Goal: Task Accomplishment & Management: Manage account settings

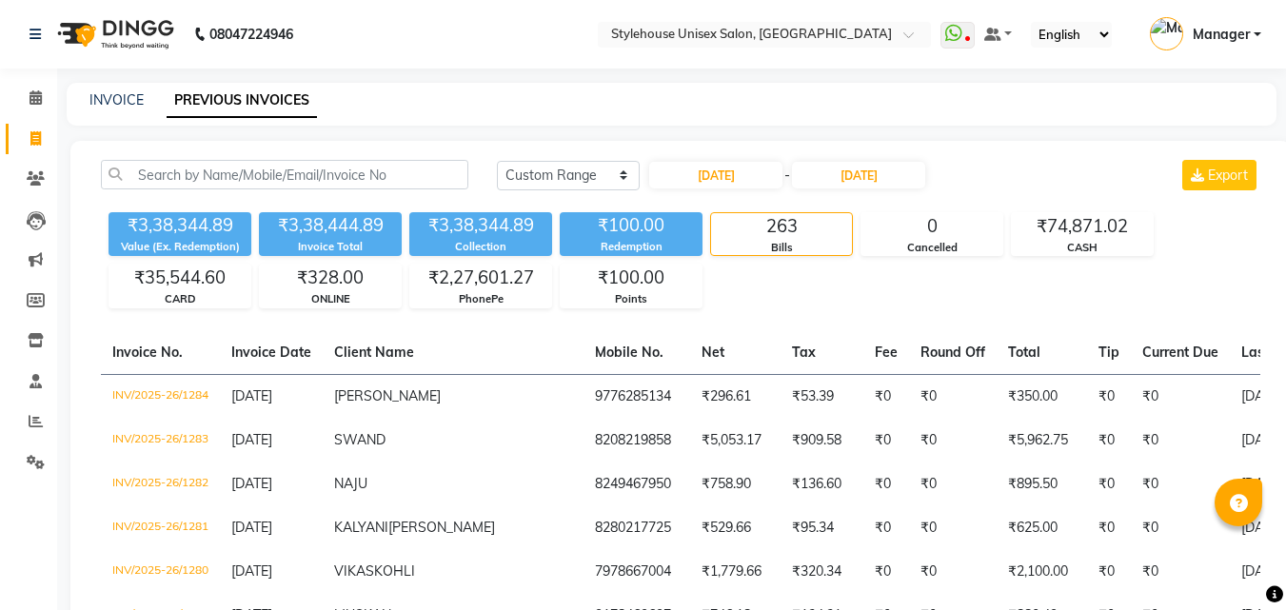
select select "range"
click at [33, 180] on icon at bounding box center [36, 178] width 18 height 14
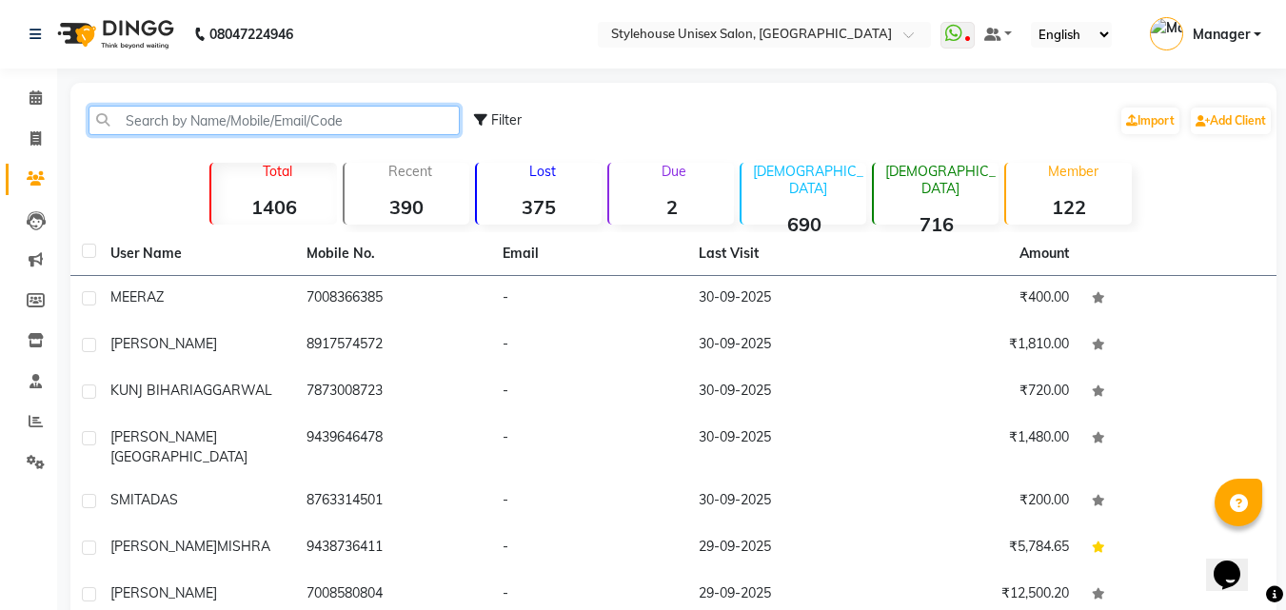
click at [183, 125] on input "text" at bounding box center [274, 121] width 371 height 30
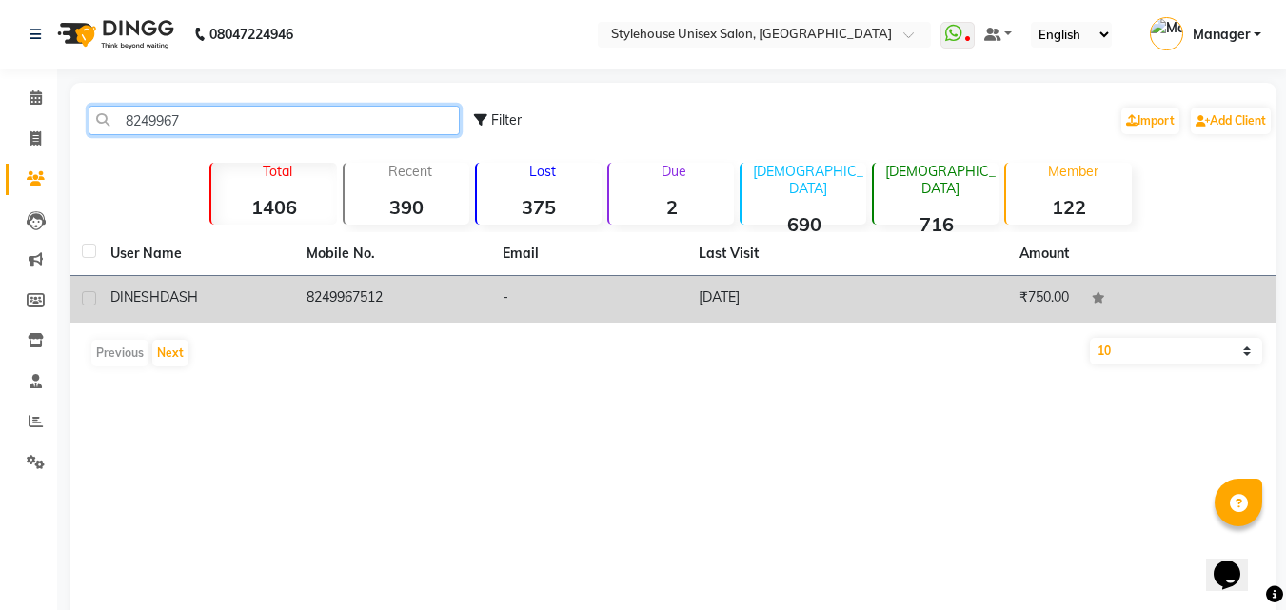
type input "8249967"
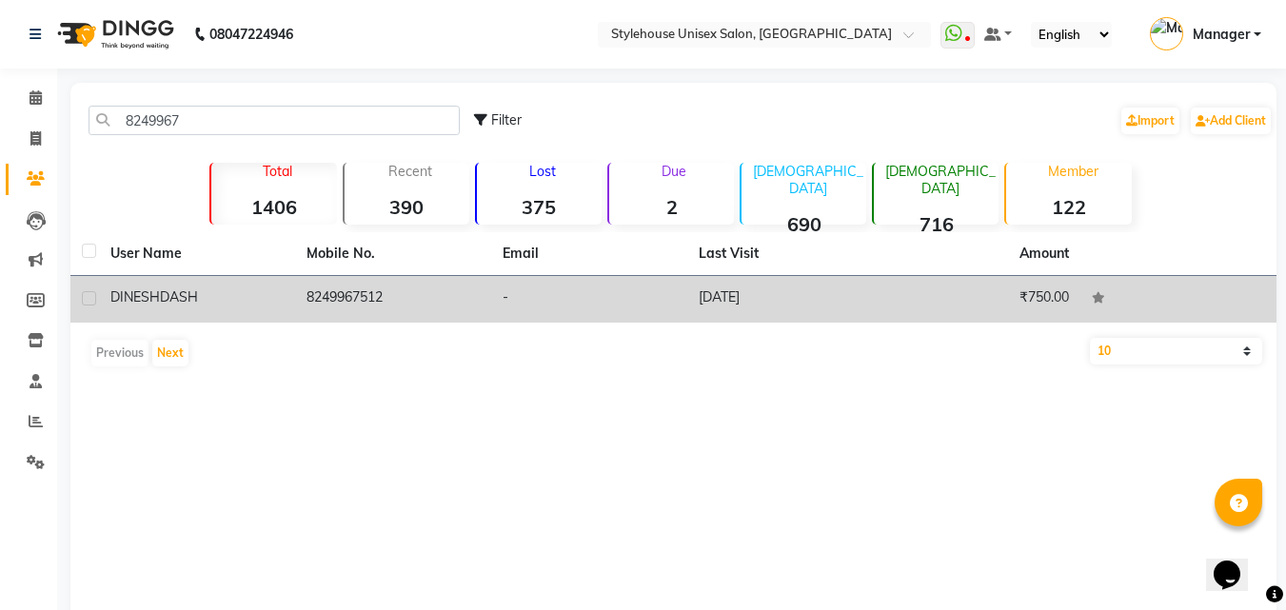
click at [93, 294] on label at bounding box center [89, 298] width 14 height 14
click at [93, 294] on input "checkbox" at bounding box center [88, 299] width 12 height 12
checkbox input "true"
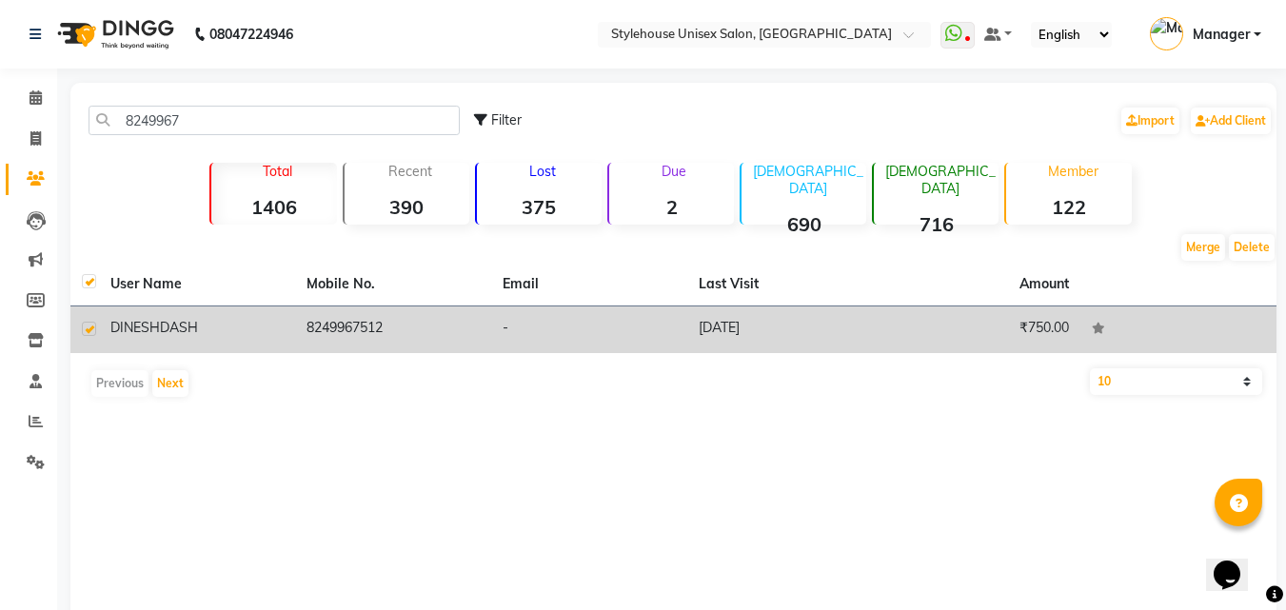
click at [186, 329] on span "DASH" at bounding box center [179, 327] width 38 height 17
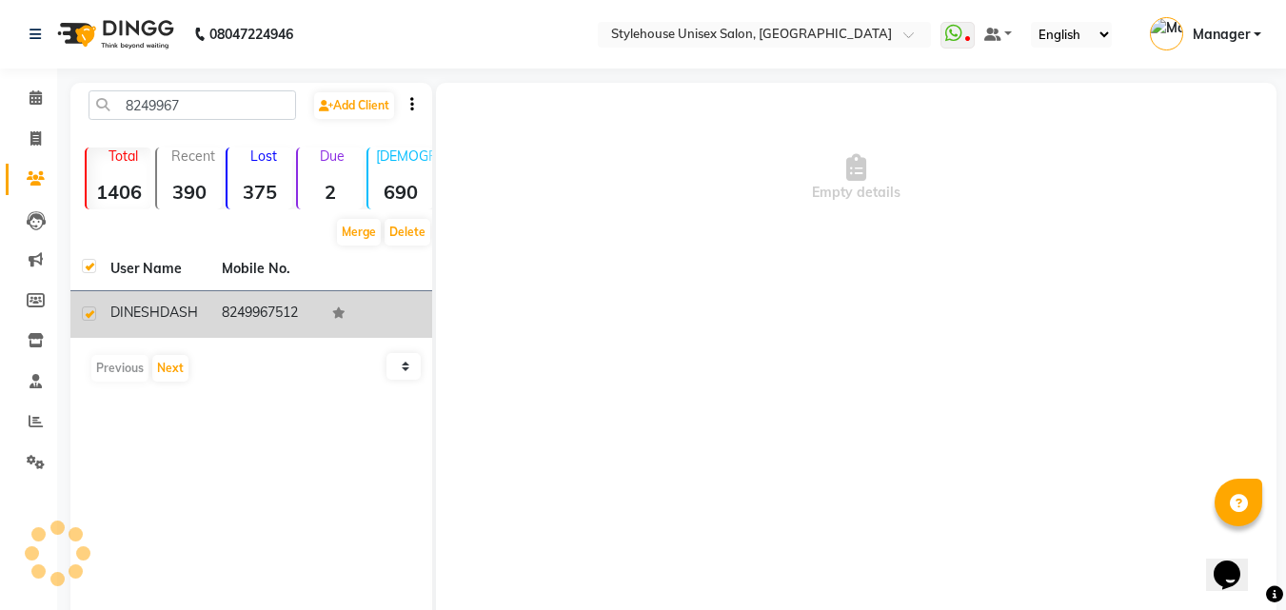
click at [186, 323] on div "[PERSON_NAME]" at bounding box center [154, 313] width 89 height 20
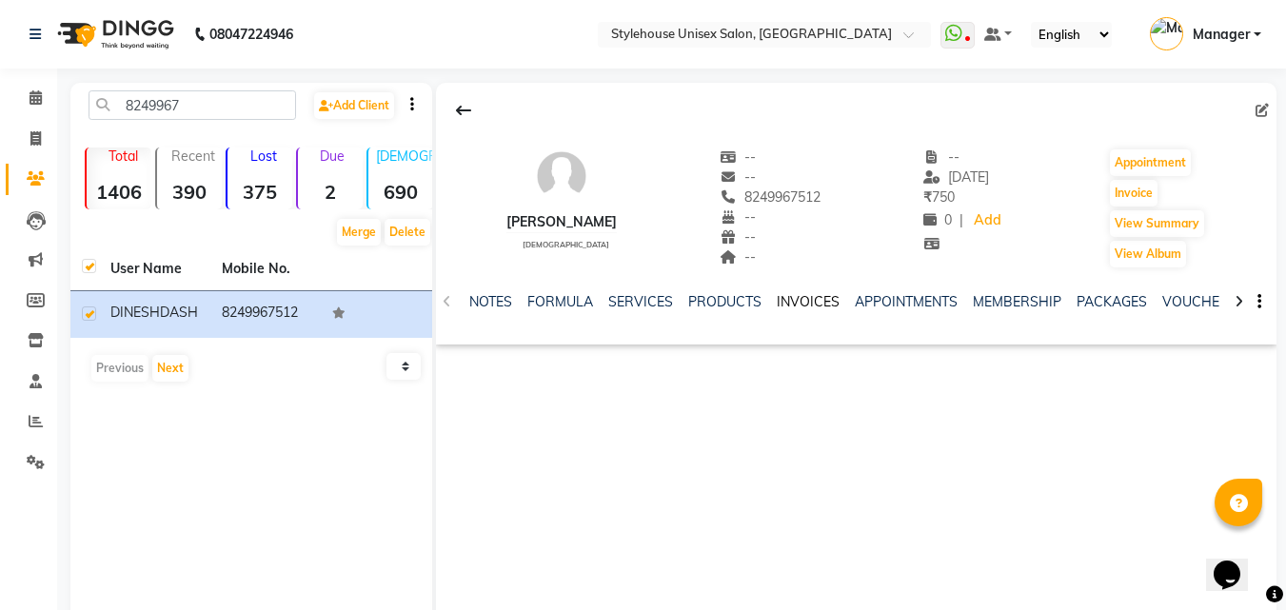
click at [811, 301] on link "INVOICES" at bounding box center [808, 301] width 63 height 17
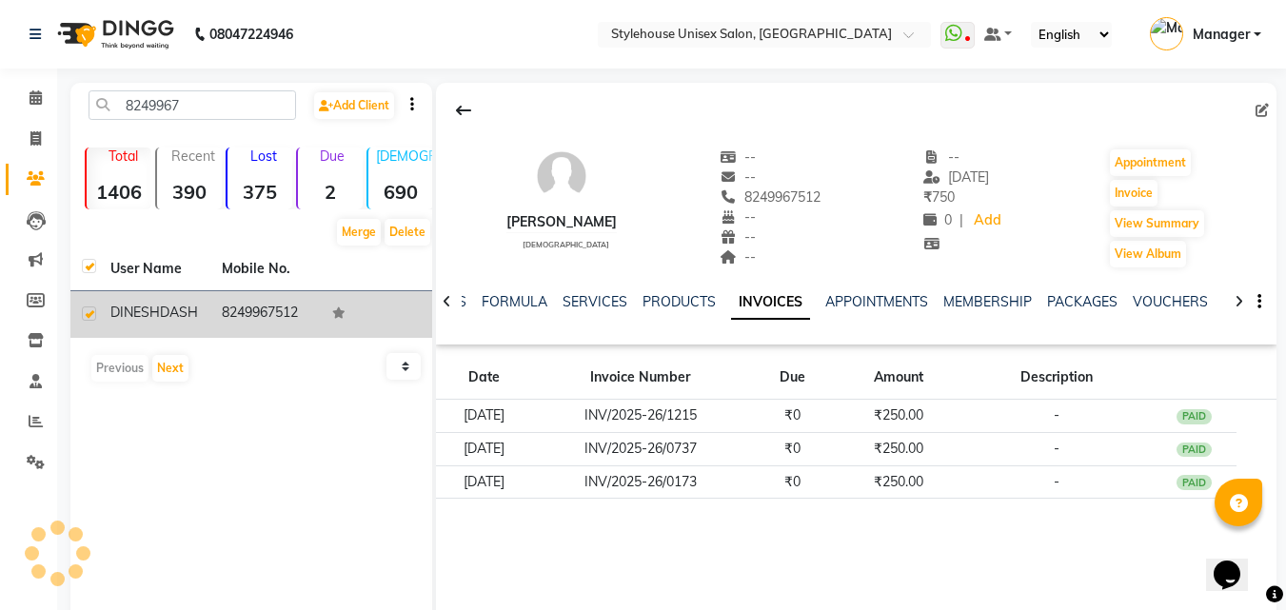
drag, startPoint x: 225, startPoint y: 313, endPoint x: 314, endPoint y: 314, distance: 89.5
click at [314, 314] on td "8249967512" at bounding box center [265, 314] width 111 height 47
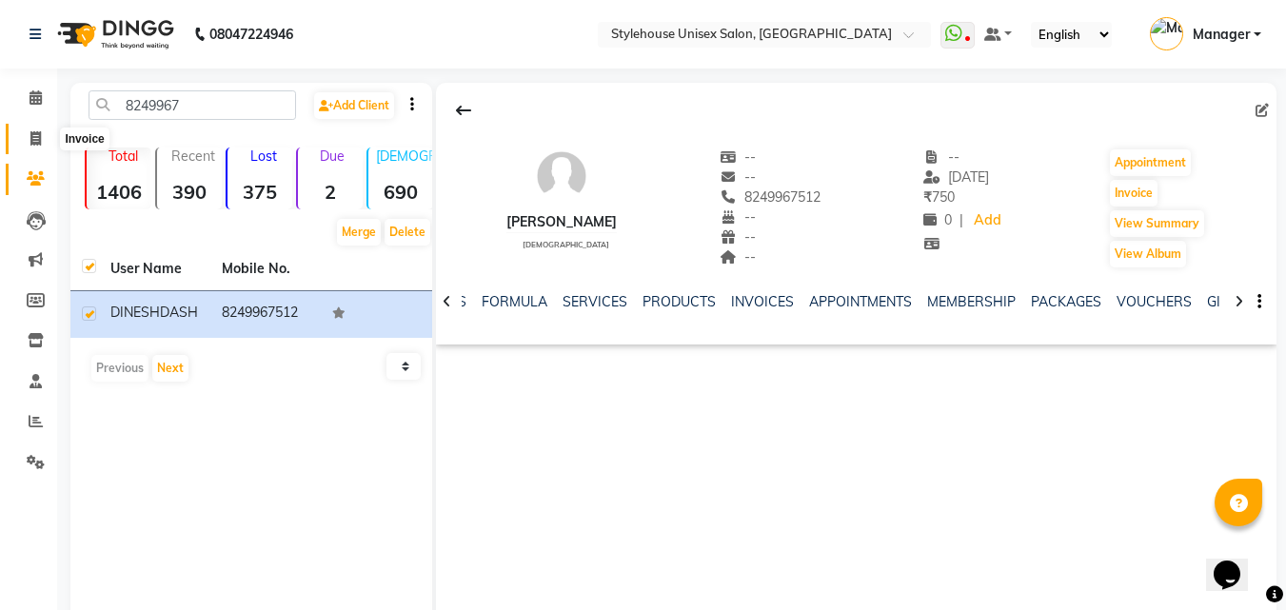
click at [34, 133] on icon at bounding box center [35, 138] width 10 height 14
select select "service"
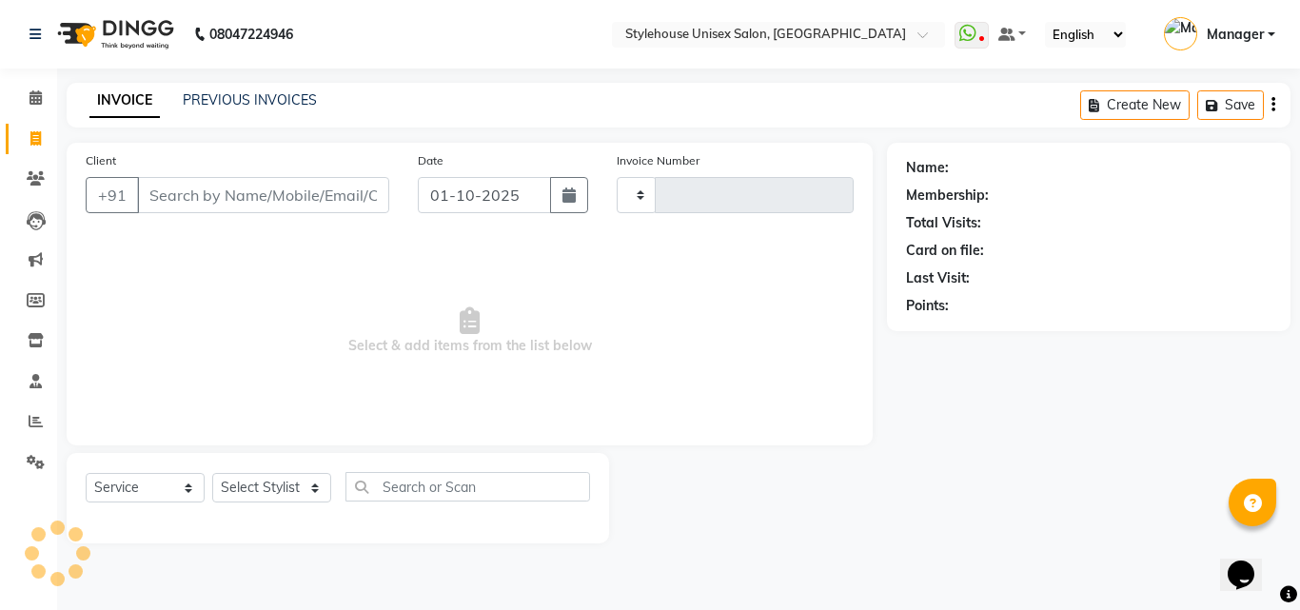
type input "1484"
select select "7906"
type input "8249967512"
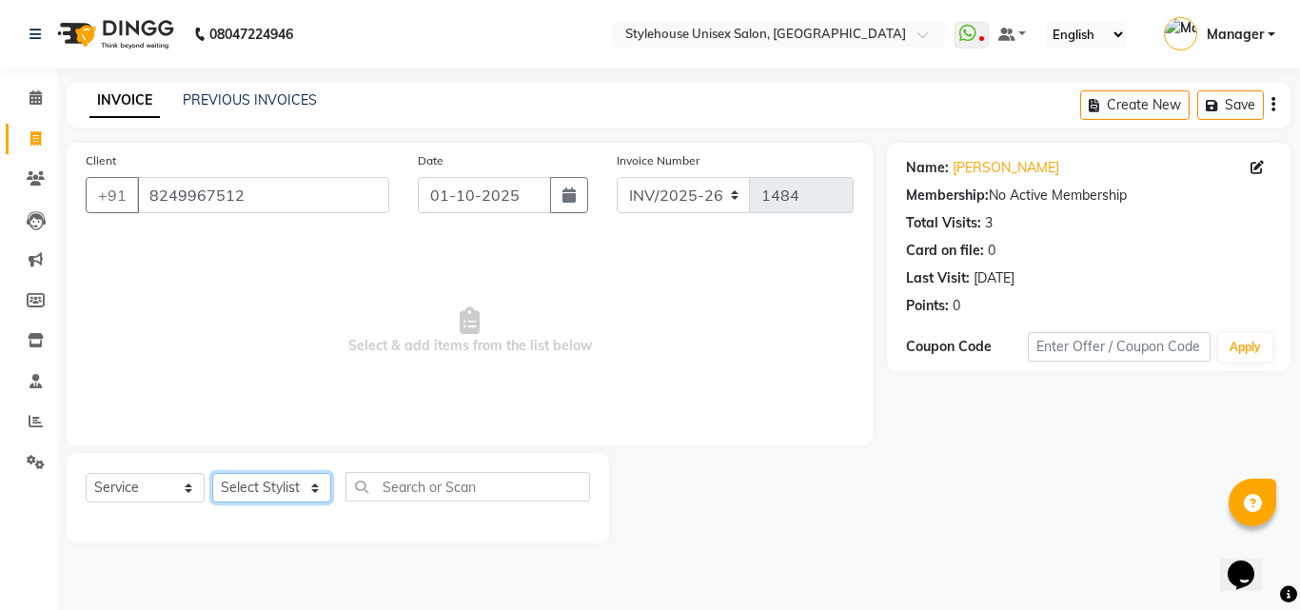
click at [273, 484] on select "Select Stylist [PERSON_NAME] BANDANA SAHOO [PERSON_NAME] LIMARANI [PERSON_NAME]…" at bounding box center [271, 488] width 119 height 30
select select "87941"
click at [212, 473] on select "Select Stylist [PERSON_NAME] BANDANA SAHOO [PERSON_NAME] LIMARANI [PERSON_NAME]…" at bounding box center [271, 488] width 119 height 30
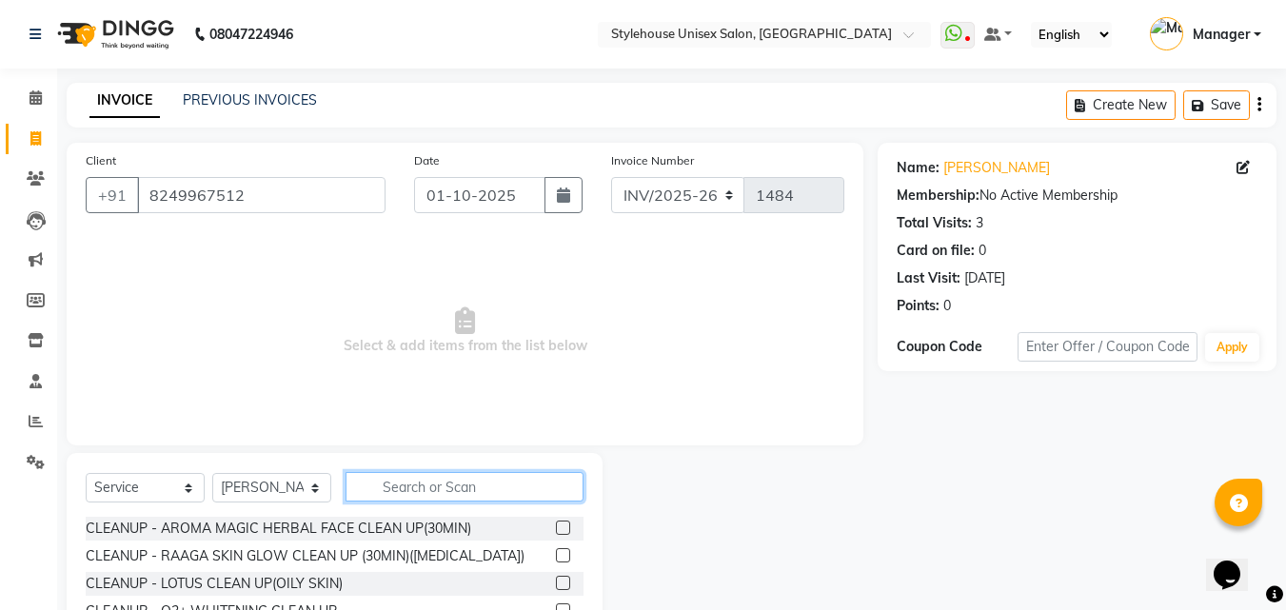
click at [375, 484] on input "text" at bounding box center [465, 487] width 238 height 30
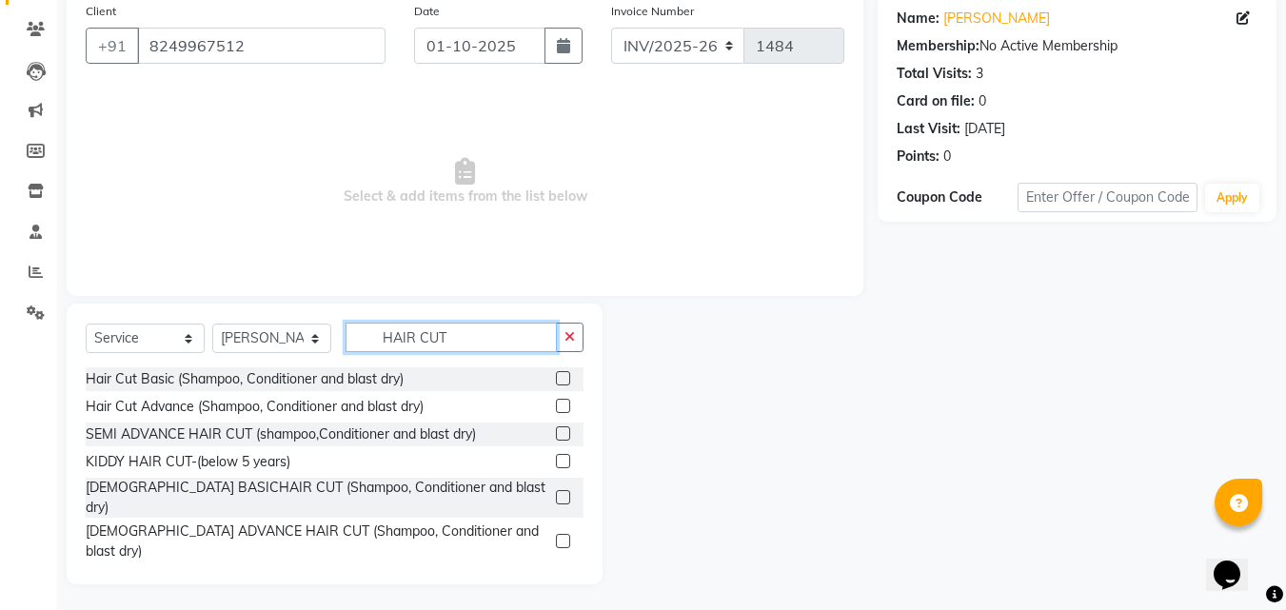
scroll to position [152, 0]
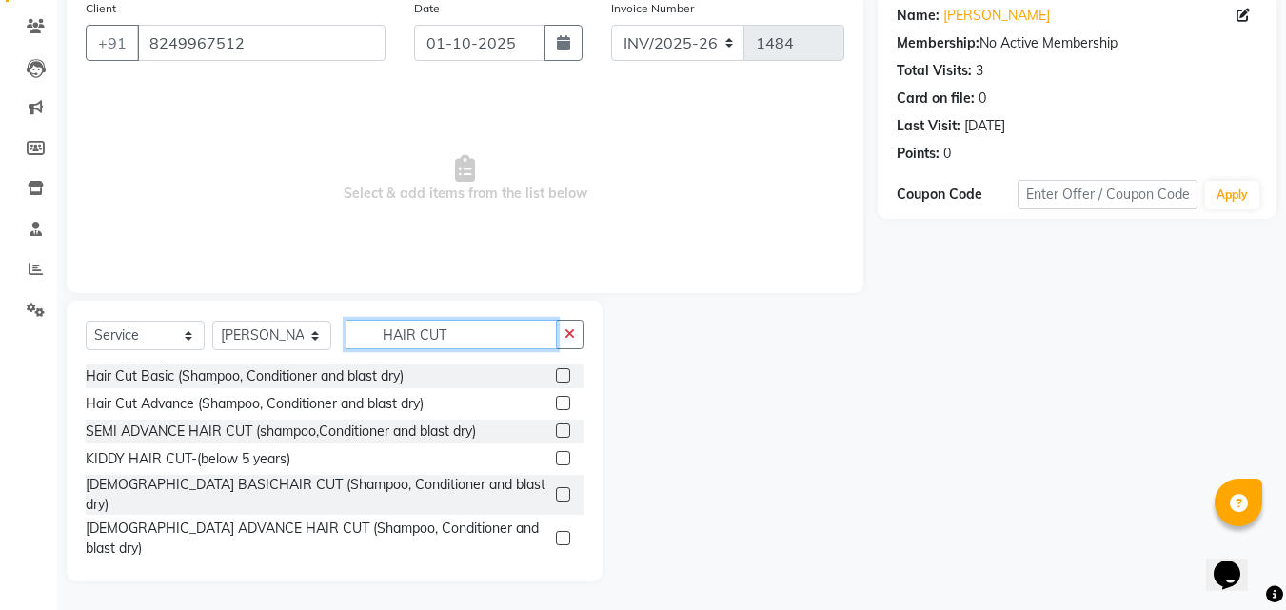
type input "HAIR CUT"
click at [556, 566] on label at bounding box center [563, 573] width 14 height 14
click at [556, 568] on input "checkbox" at bounding box center [562, 574] width 12 height 12
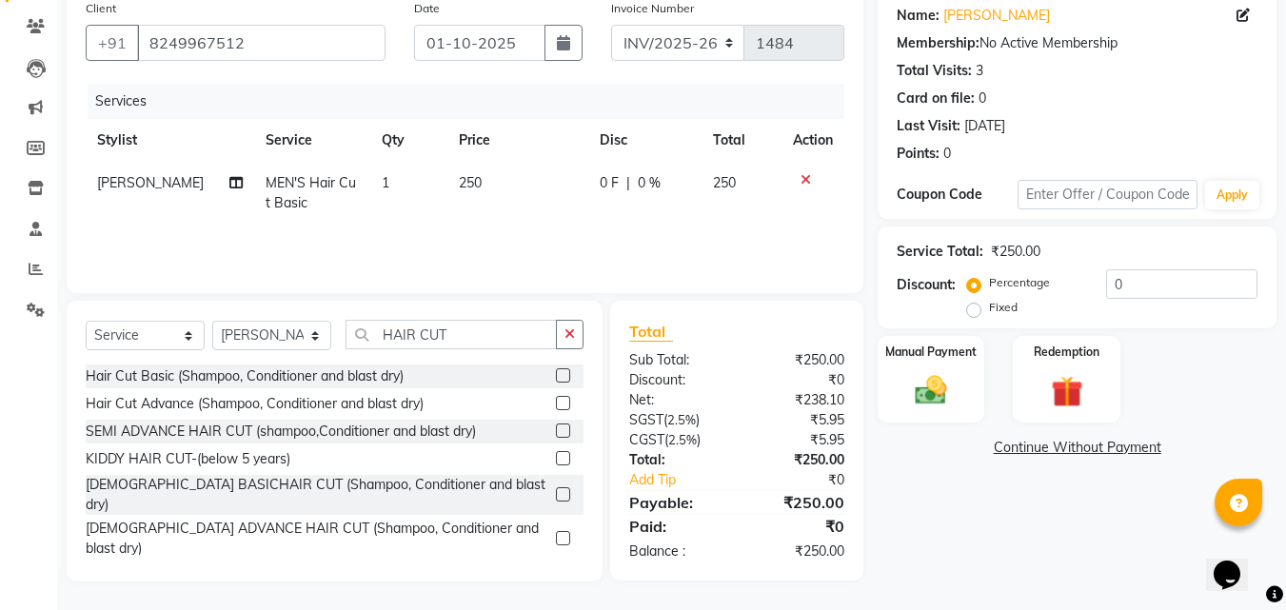
checkbox input "false"
click at [932, 394] on img at bounding box center [930, 390] width 53 height 38
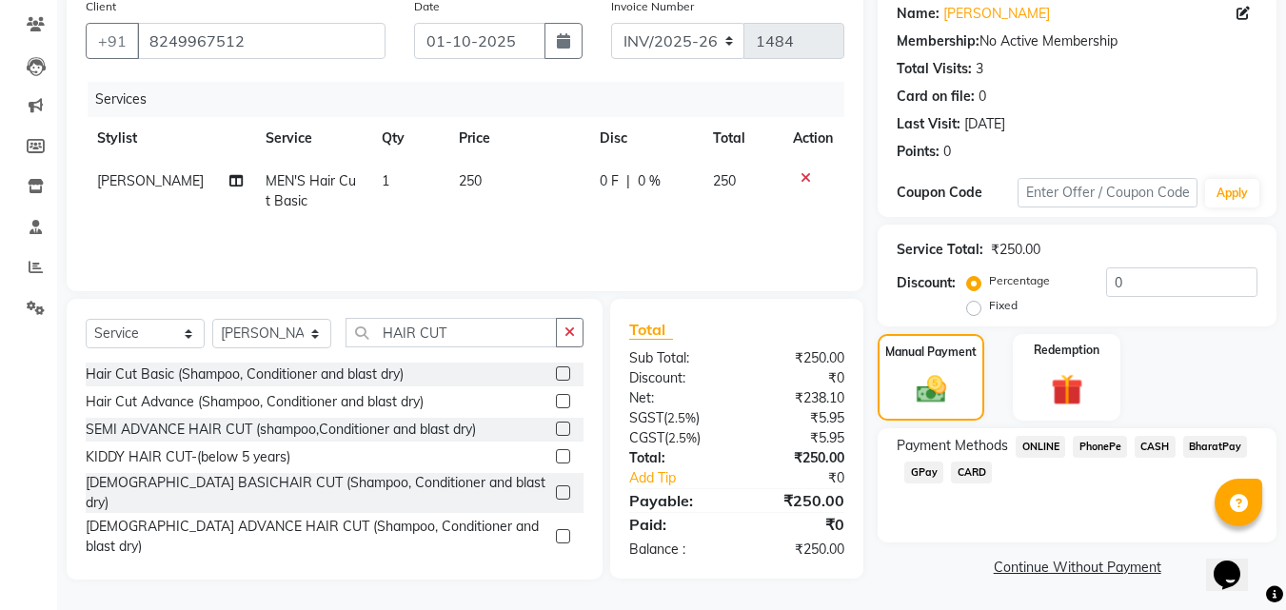
click at [1110, 447] on span "PhonePe" at bounding box center [1100, 447] width 54 height 22
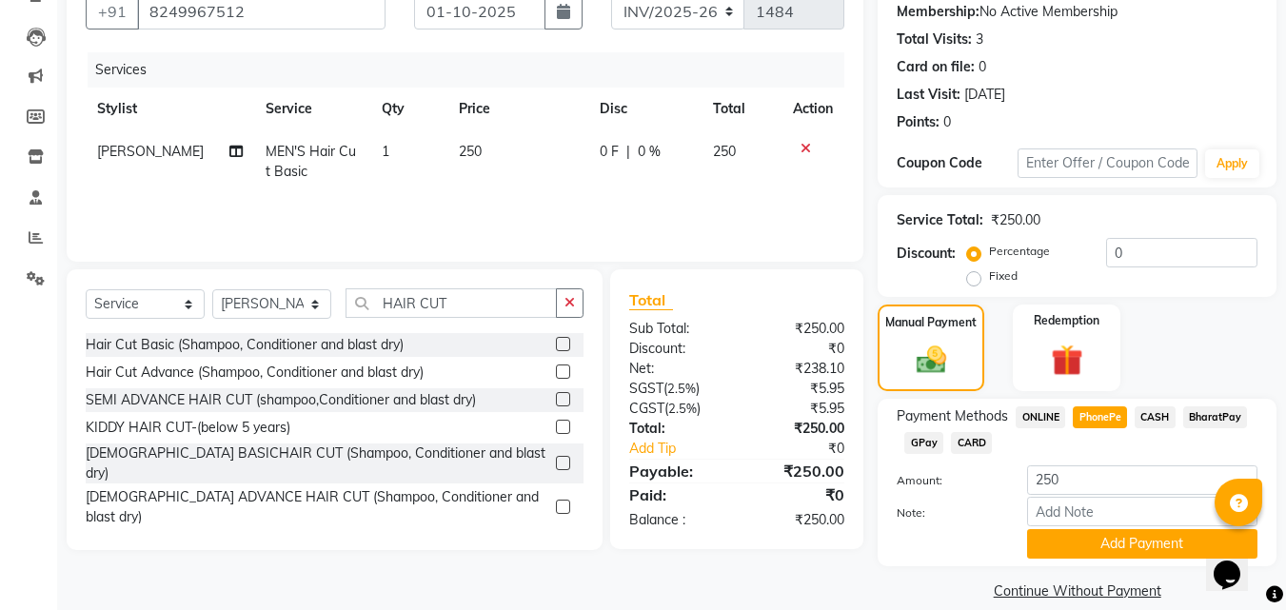
scroll to position [208, 0]
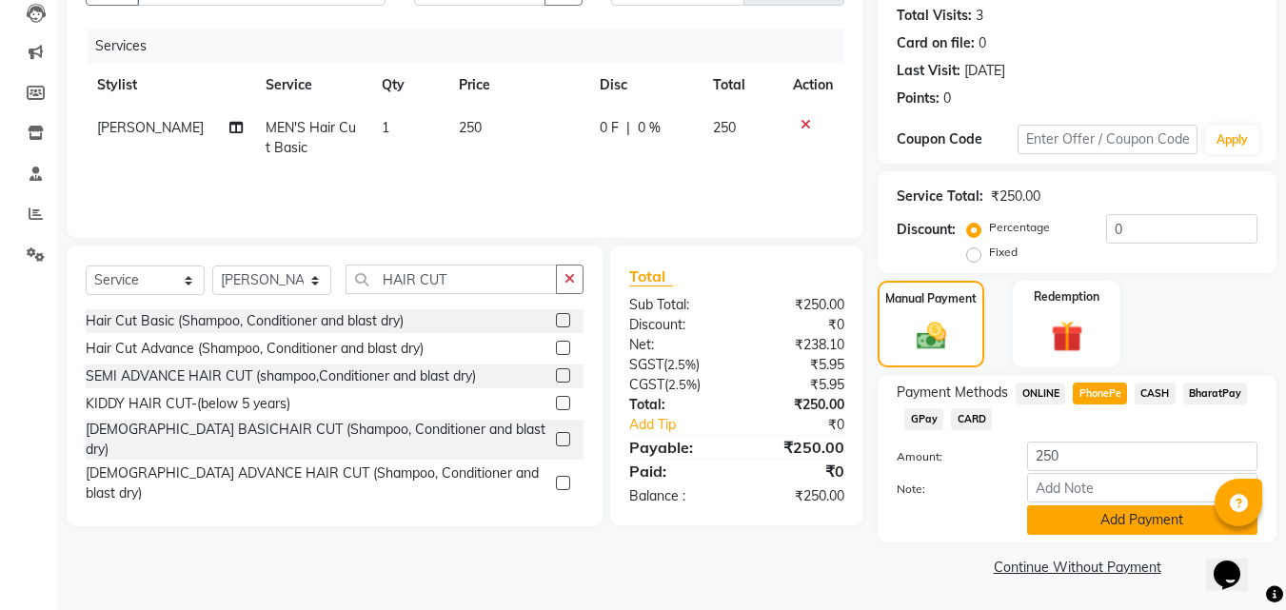
click at [1093, 515] on button "Add Payment" at bounding box center [1142, 521] width 230 height 30
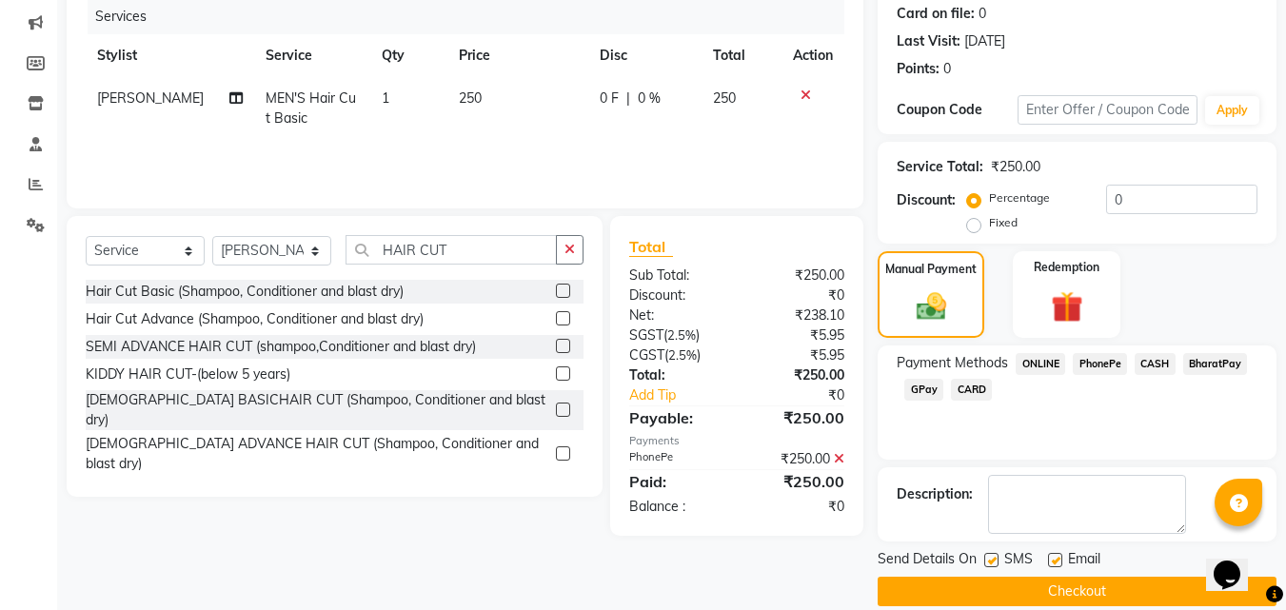
scroll to position [262, 0]
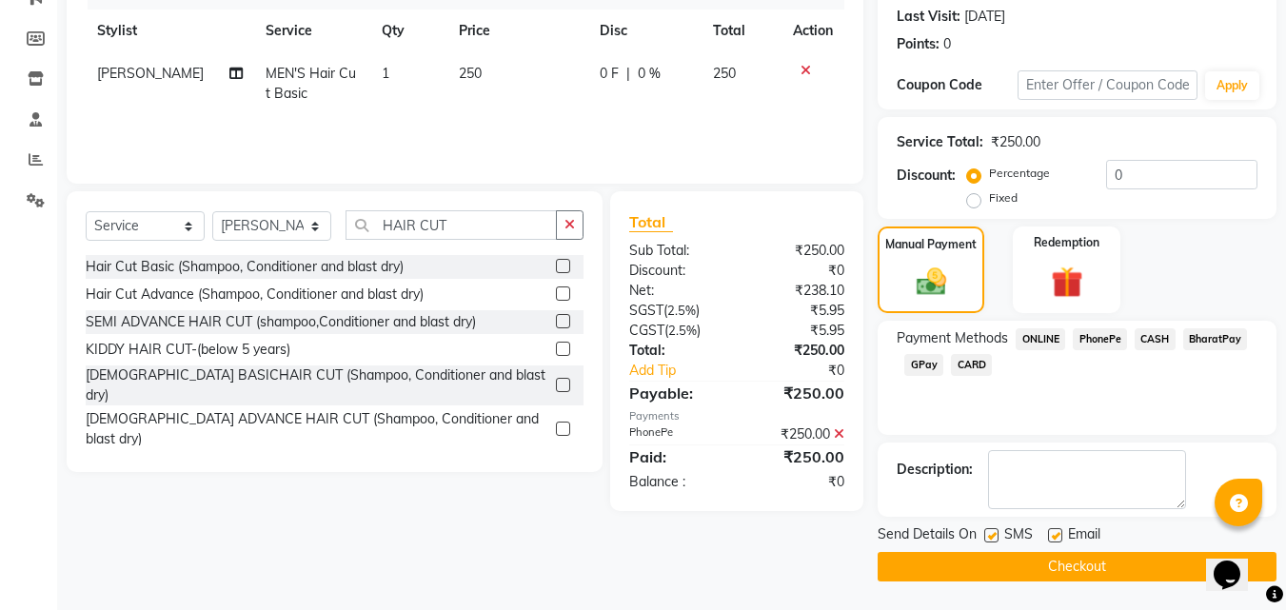
click at [1051, 570] on button "Checkout" at bounding box center [1077, 567] width 399 height 30
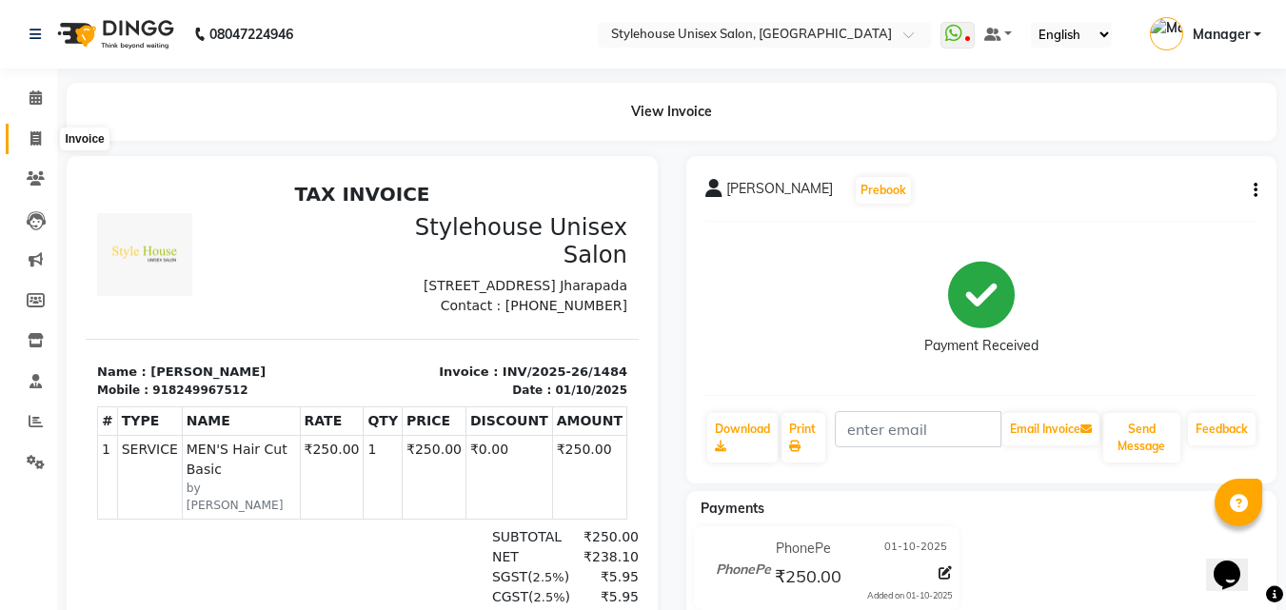
click at [35, 142] on icon at bounding box center [35, 138] width 10 height 14
select select "service"
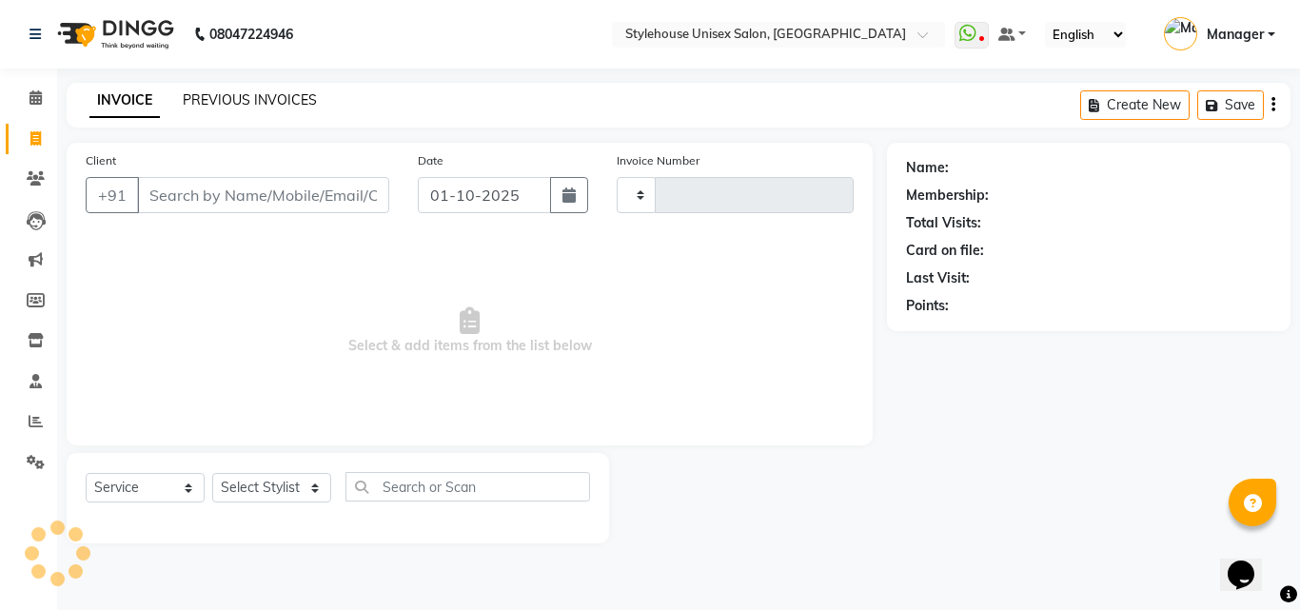
type input "1485"
select select "7906"
click at [274, 94] on link "PREVIOUS INVOICES" at bounding box center [250, 99] width 134 height 17
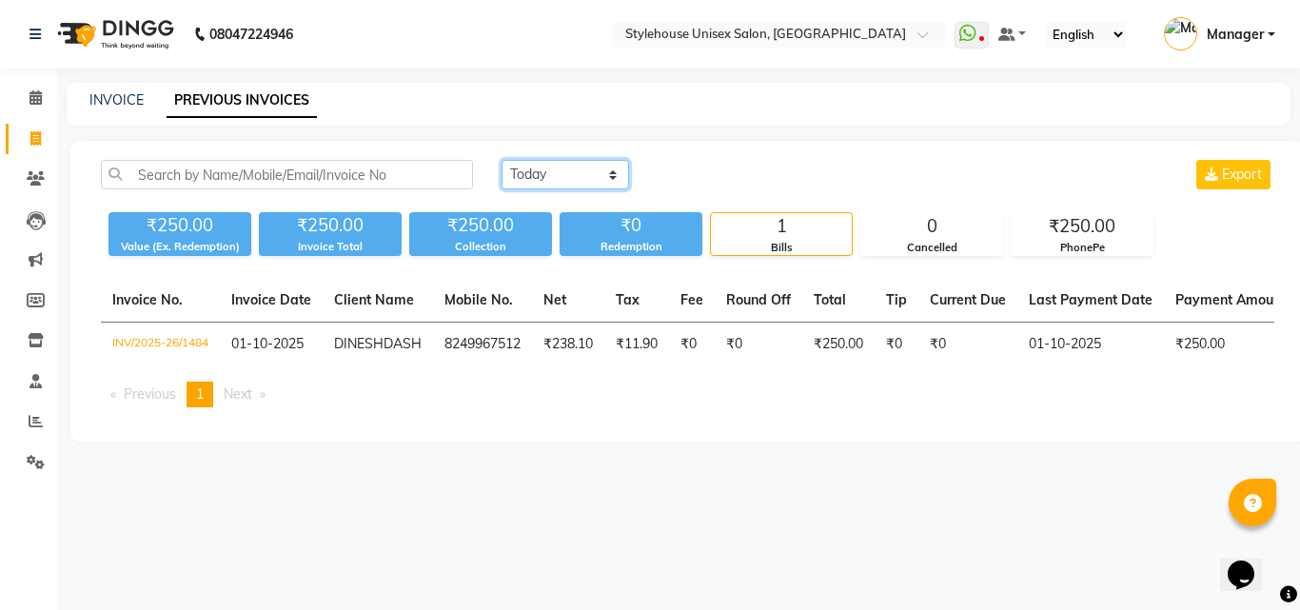
click at [526, 178] on select "[DATE] [DATE] Custom Range" at bounding box center [566, 175] width 128 height 30
select select "range"
click at [502, 160] on select "[DATE] [DATE] Custom Range" at bounding box center [566, 175] width 128 height 30
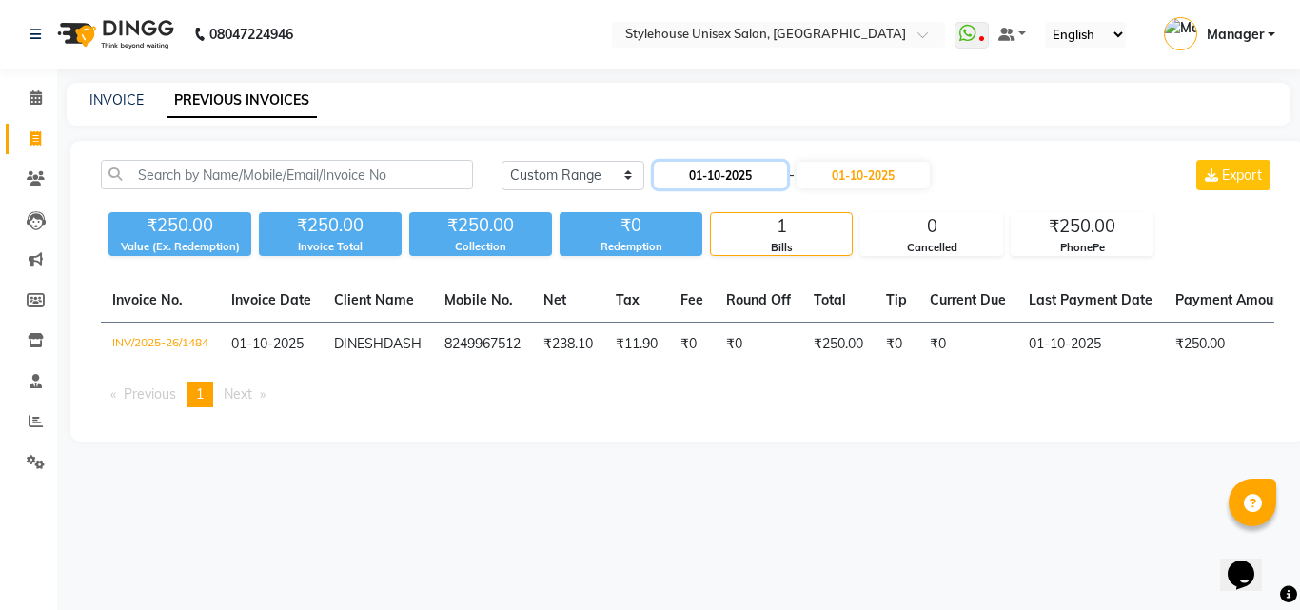
click at [712, 176] on input "01-10-2025" at bounding box center [720, 175] width 133 height 27
select select "10"
select select "2025"
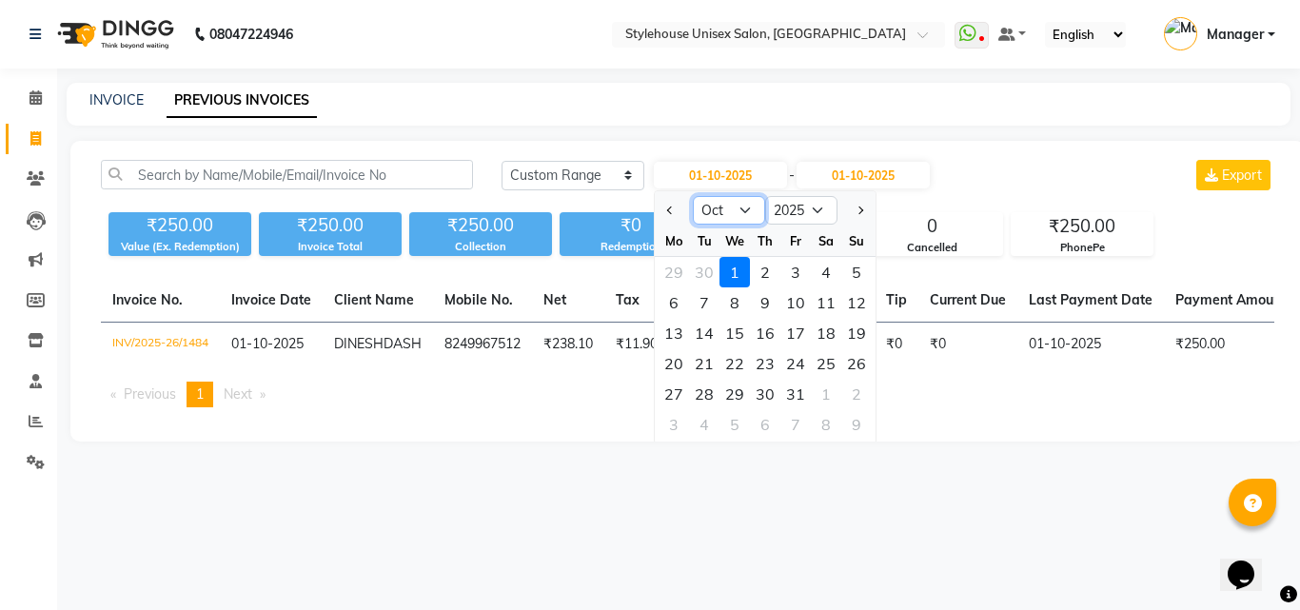
click at [748, 208] on select "Jan Feb Mar Apr May Jun [DATE] Aug Sep Oct Nov Dec" at bounding box center [729, 210] width 72 height 29
select select "9"
click at [693, 196] on select "Jan Feb Mar Apr May Jun [DATE] Aug Sep Oct Nov Dec" at bounding box center [729, 210] width 72 height 29
click at [856, 362] on div "28" at bounding box center [857, 363] width 30 height 30
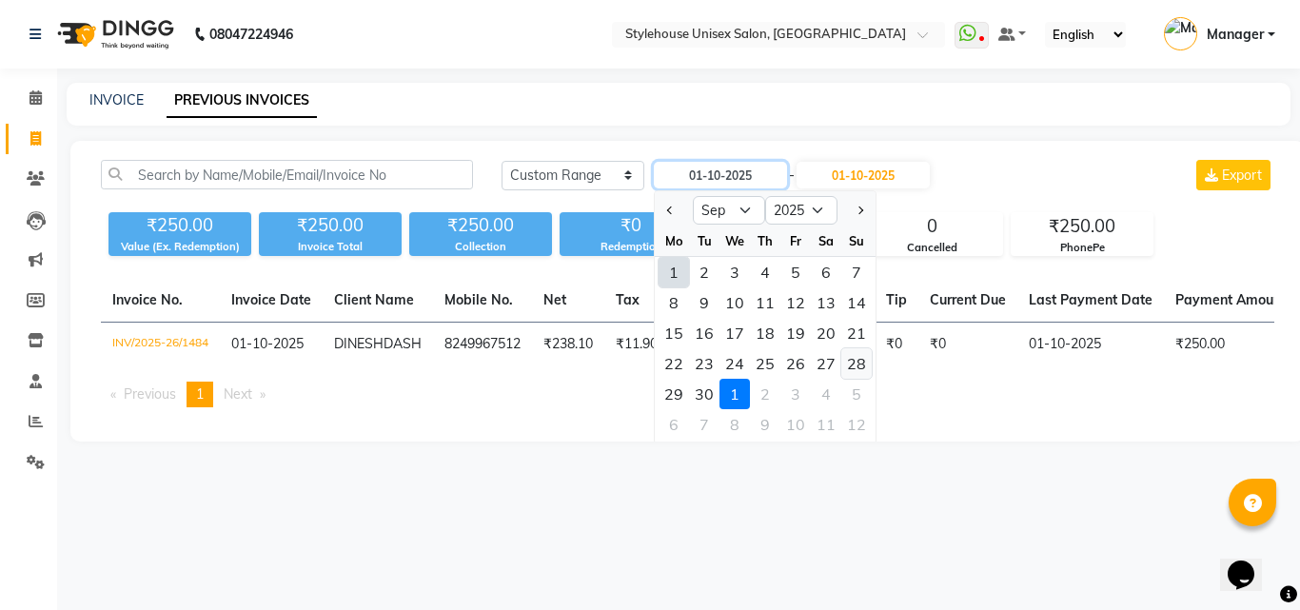
type input "28-09-2025"
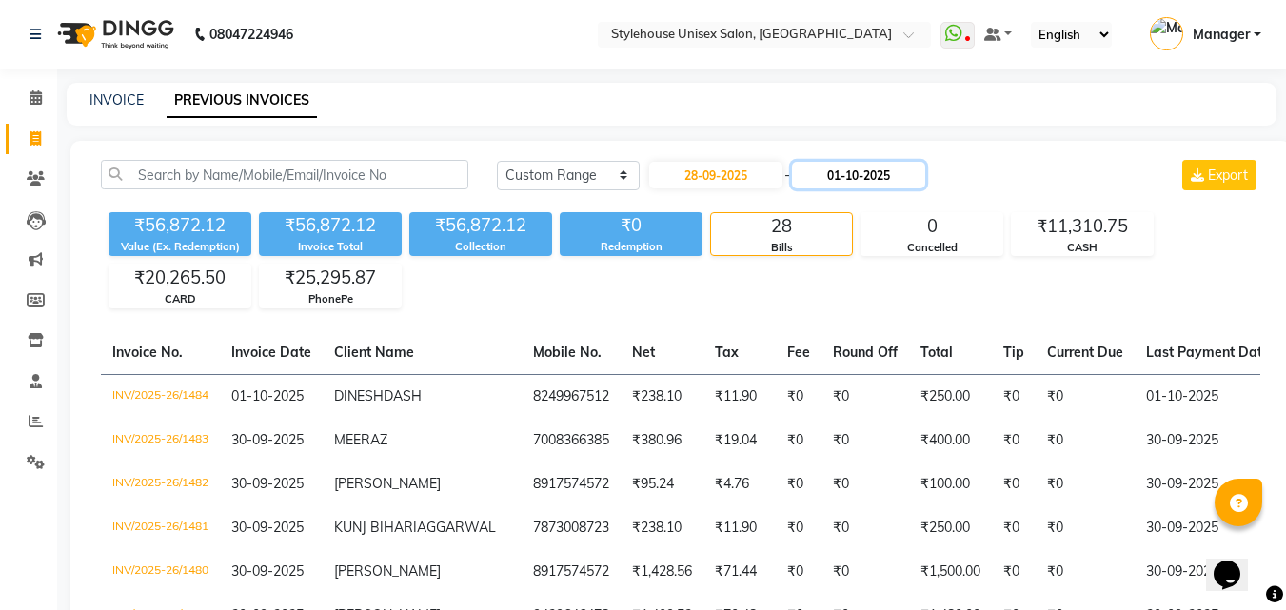
click at [858, 177] on input "01-10-2025" at bounding box center [858, 175] width 133 height 27
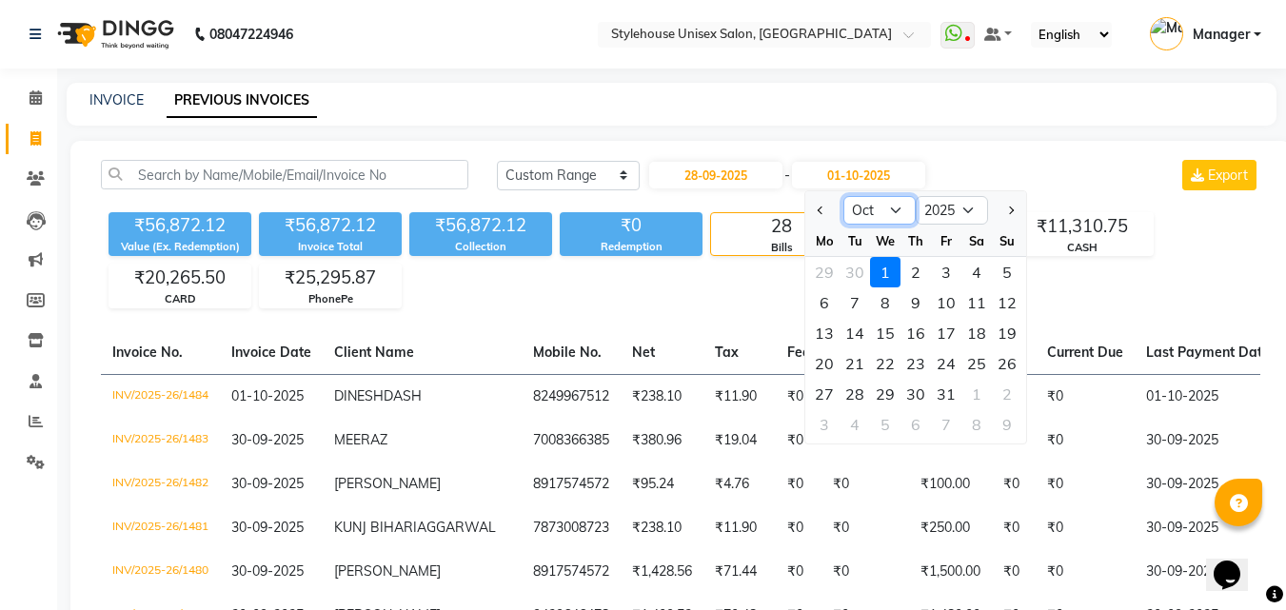
click at [885, 204] on select "Sep Oct Nov Dec" at bounding box center [879, 210] width 72 height 29
select select "9"
click at [843, 196] on select "Sep Oct Nov Dec" at bounding box center [879, 210] width 72 height 29
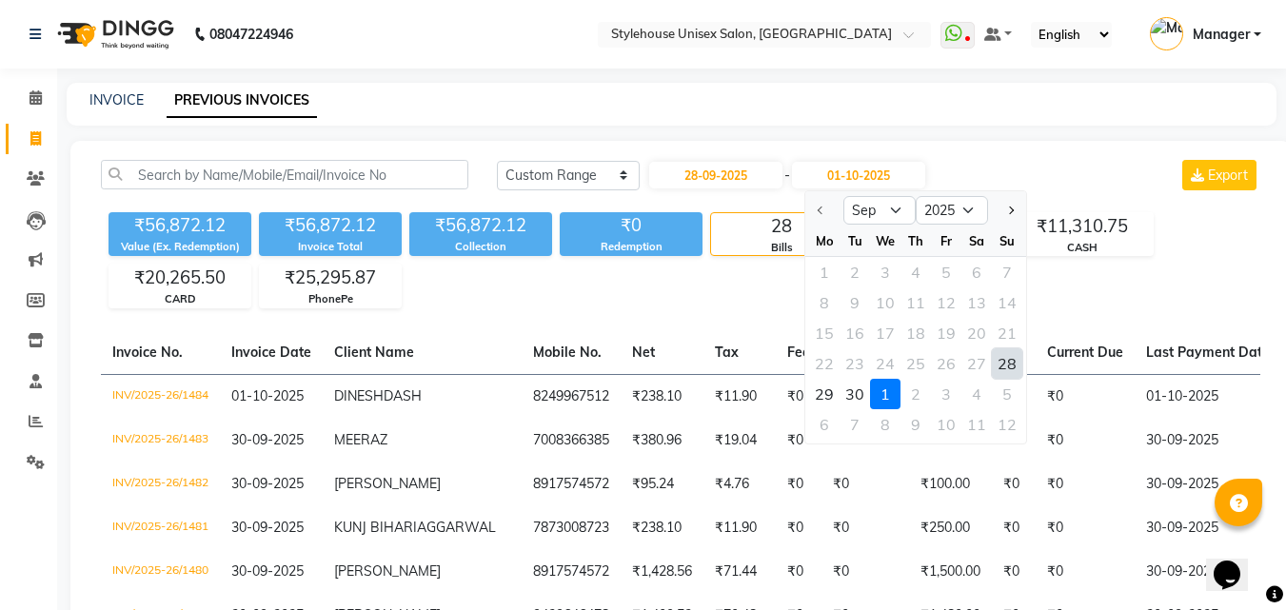
click at [1005, 363] on div "28" at bounding box center [1007, 363] width 30 height 30
type input "28-09-2025"
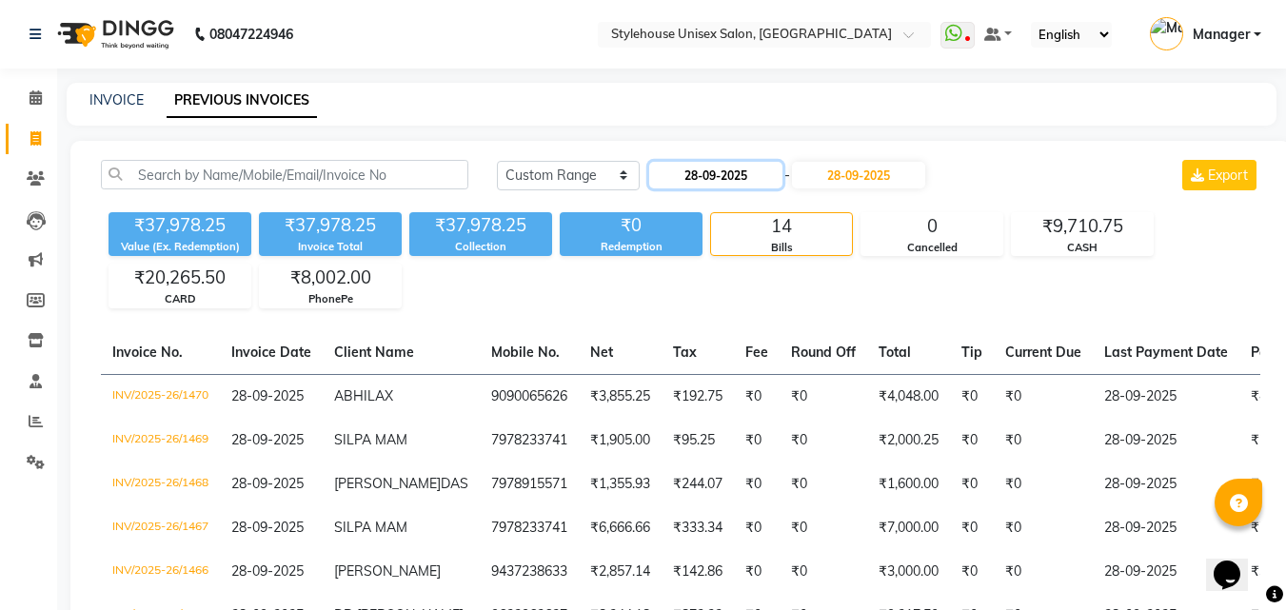
click at [726, 174] on input "28-09-2025" at bounding box center [715, 175] width 133 height 27
select select "9"
select select "2025"
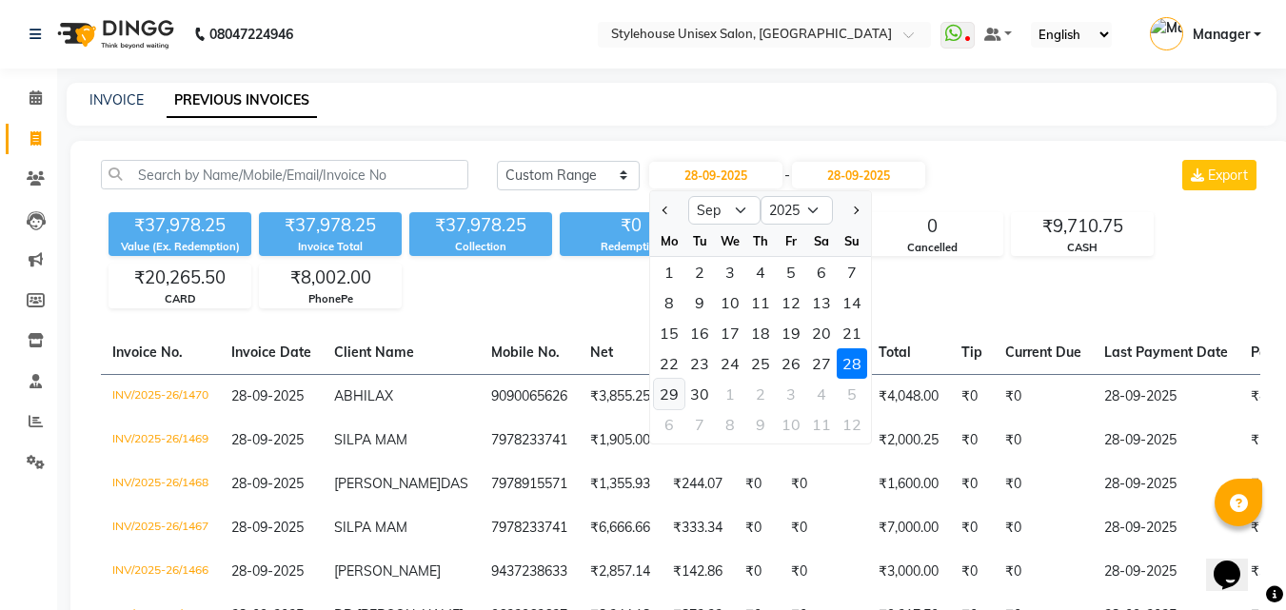
click at [670, 389] on div "29" at bounding box center [669, 394] width 30 height 30
type input "29-09-2025"
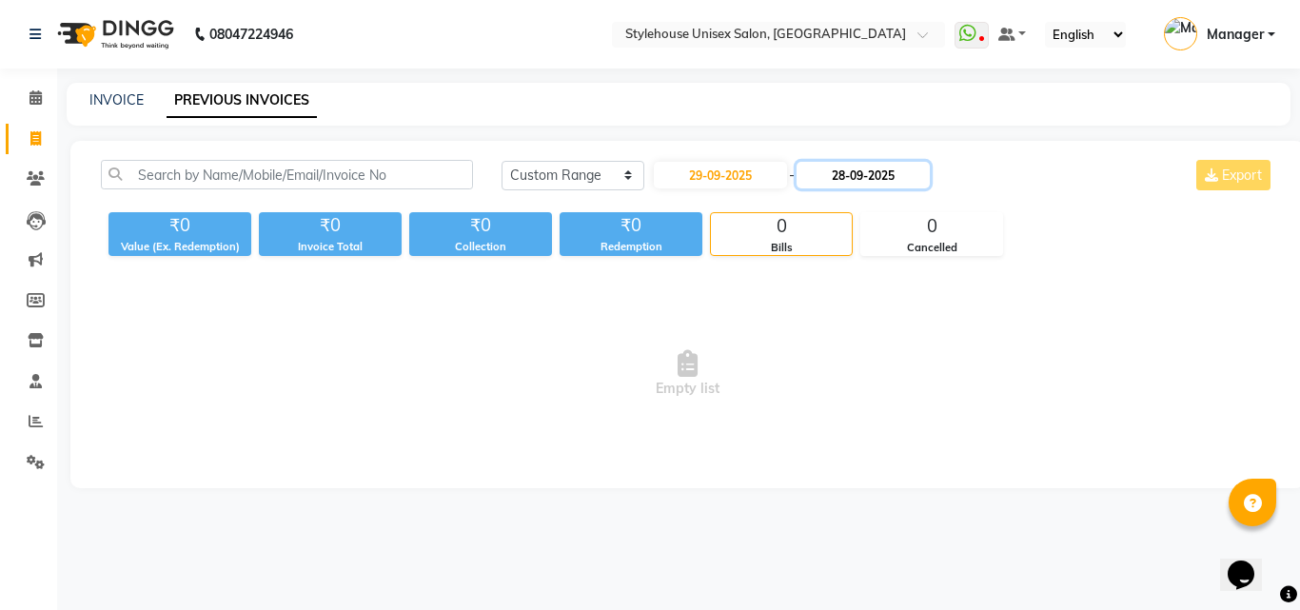
click at [891, 171] on input "28-09-2025" at bounding box center [863, 175] width 133 height 27
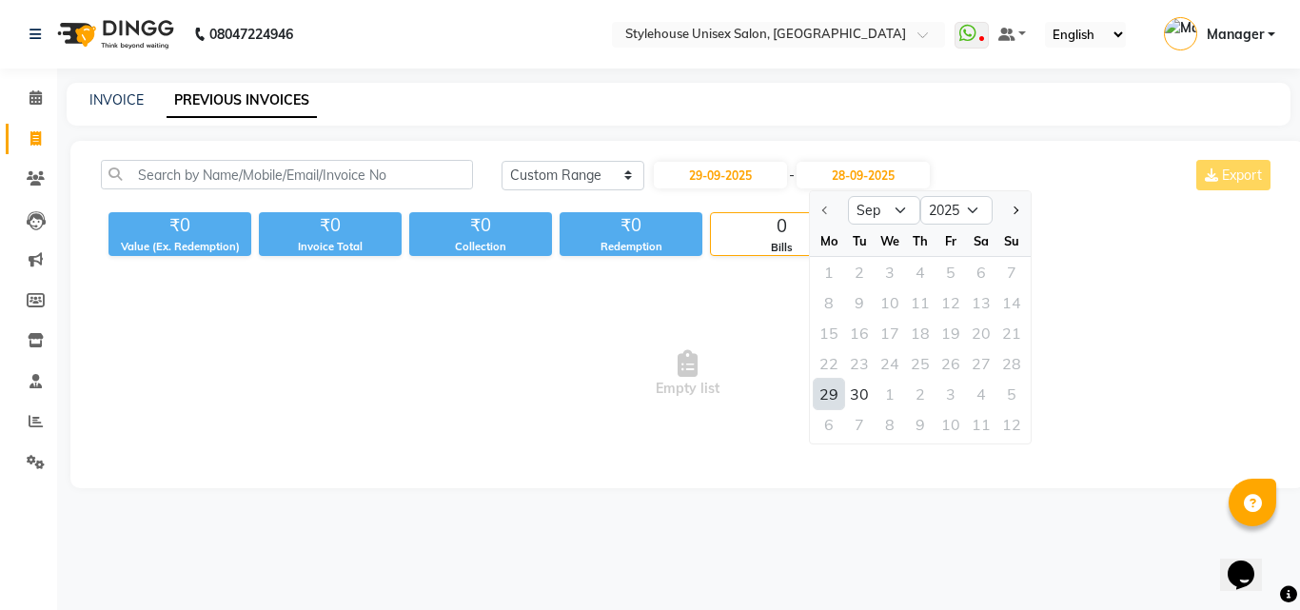
click at [833, 399] on div "29" at bounding box center [829, 394] width 30 height 30
type input "29-09-2025"
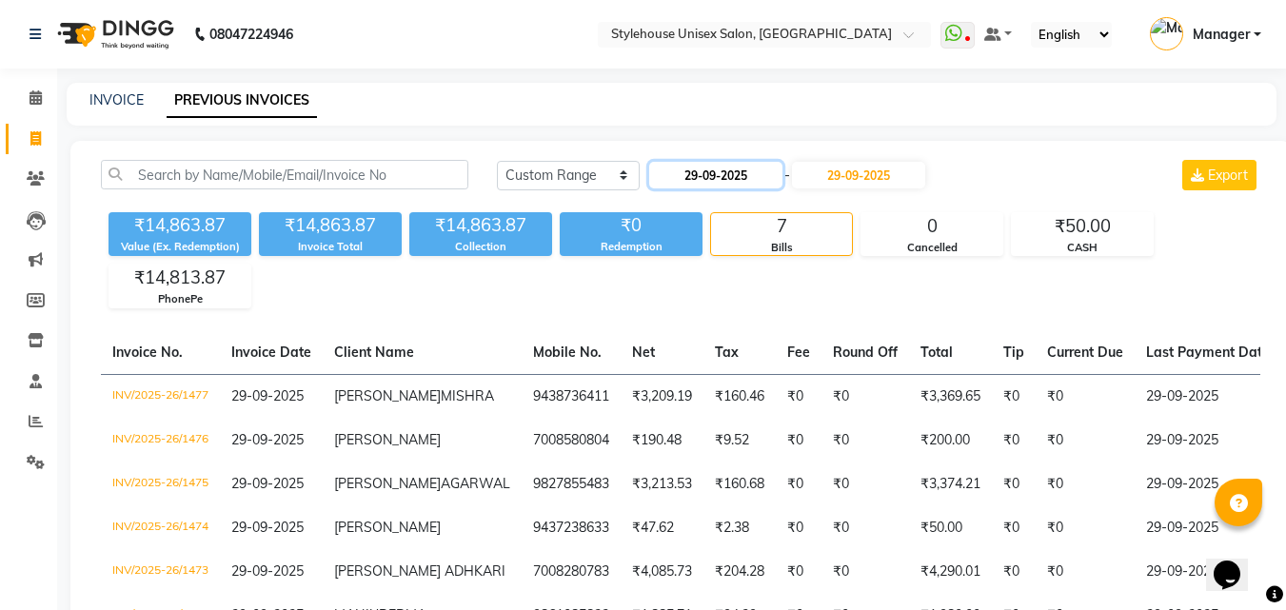
click at [730, 175] on input "29-09-2025" at bounding box center [715, 175] width 133 height 27
select select "9"
select select "2025"
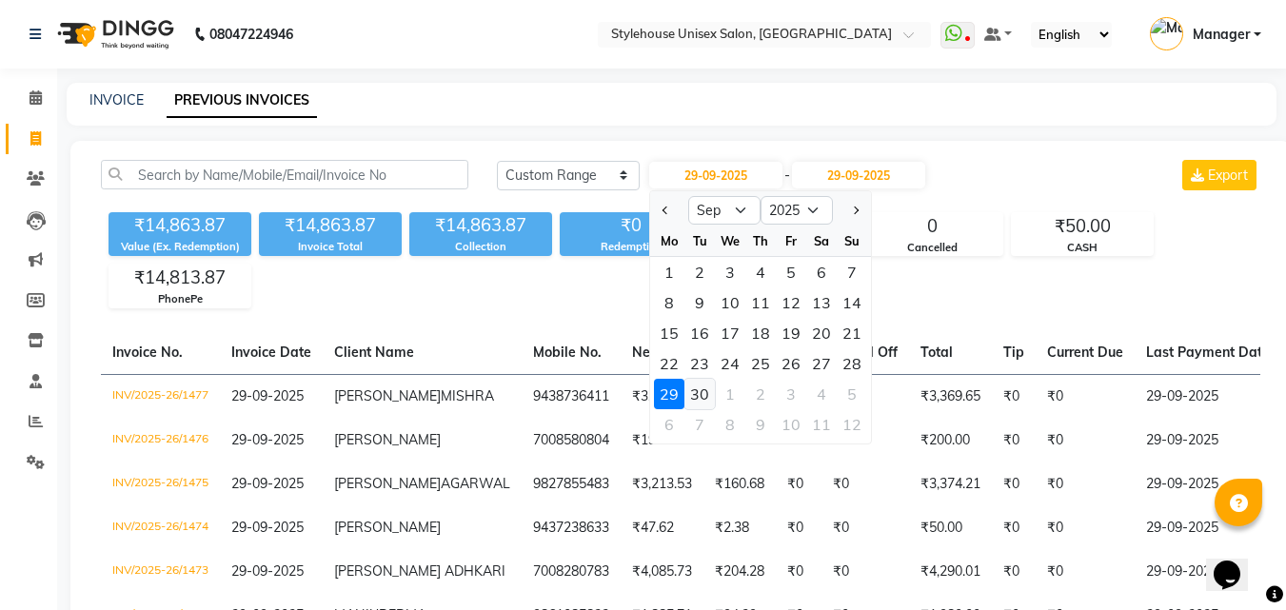
click at [700, 395] on div "30" at bounding box center [699, 394] width 30 height 30
type input "30-09-2025"
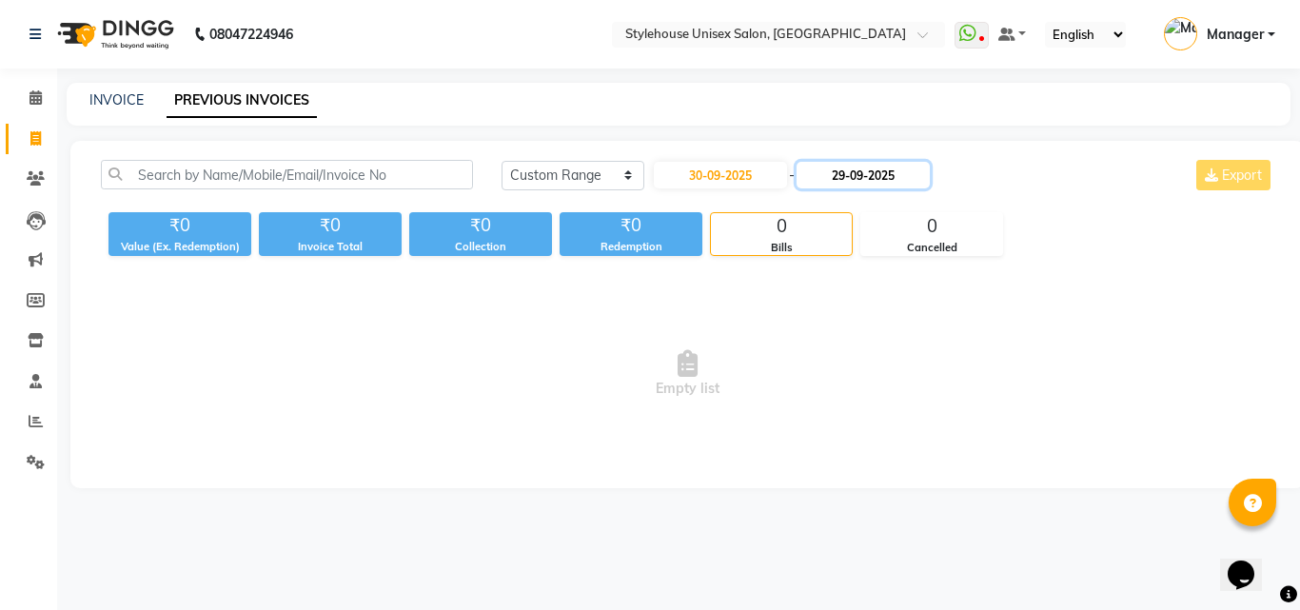
click at [867, 177] on input "29-09-2025" at bounding box center [863, 175] width 133 height 27
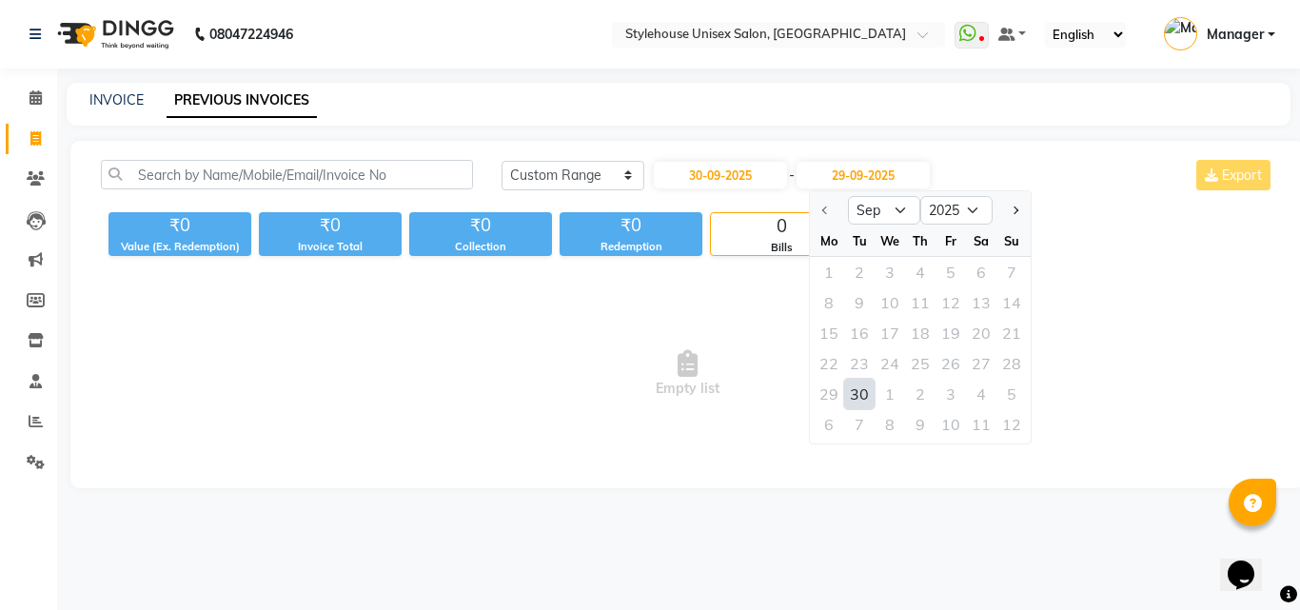
click at [864, 396] on div "30" at bounding box center [859, 394] width 30 height 30
type input "30-09-2025"
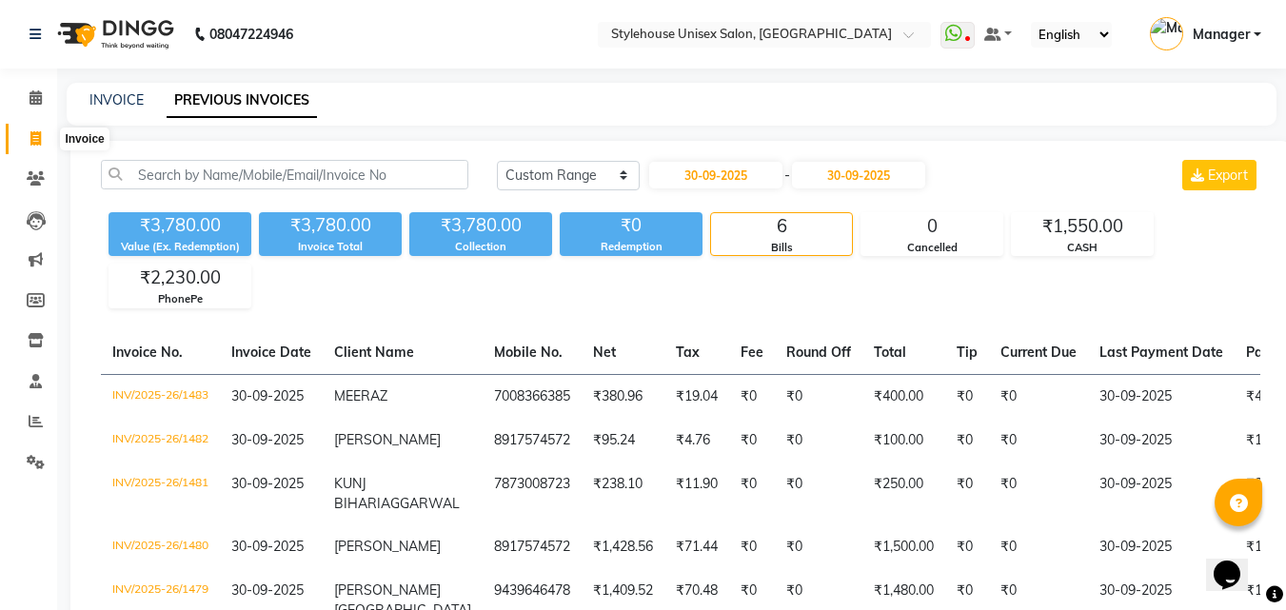
click at [29, 129] on span at bounding box center [35, 140] width 33 height 22
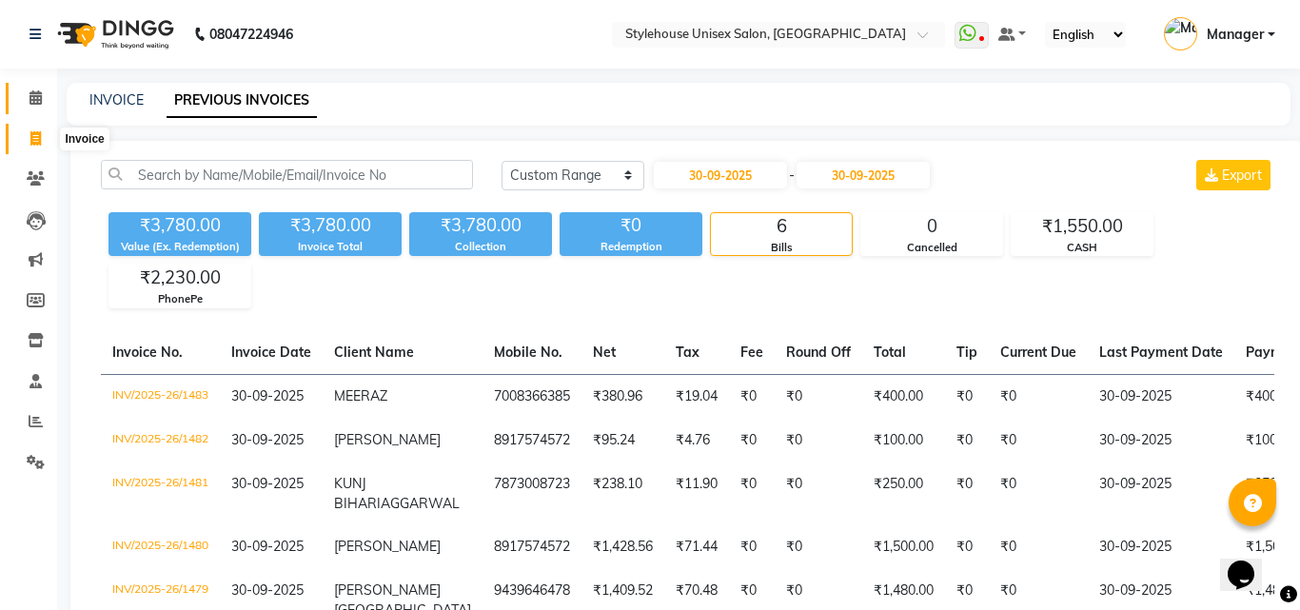
select select "service"
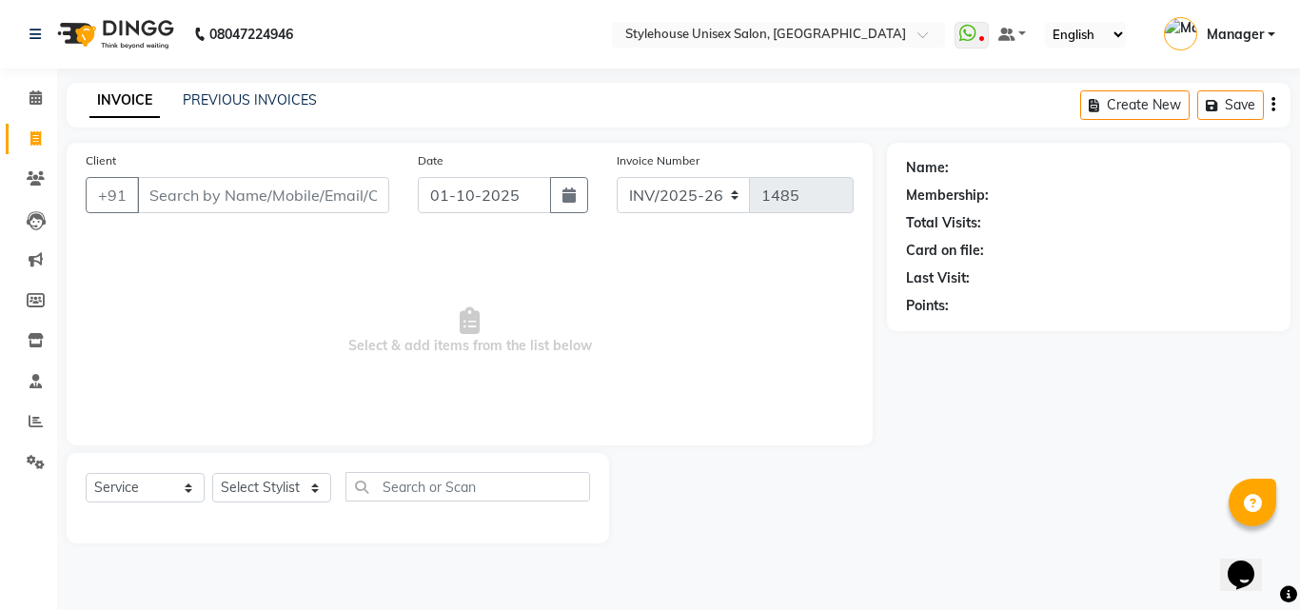
click at [160, 189] on input "Client" at bounding box center [263, 195] width 252 height 36
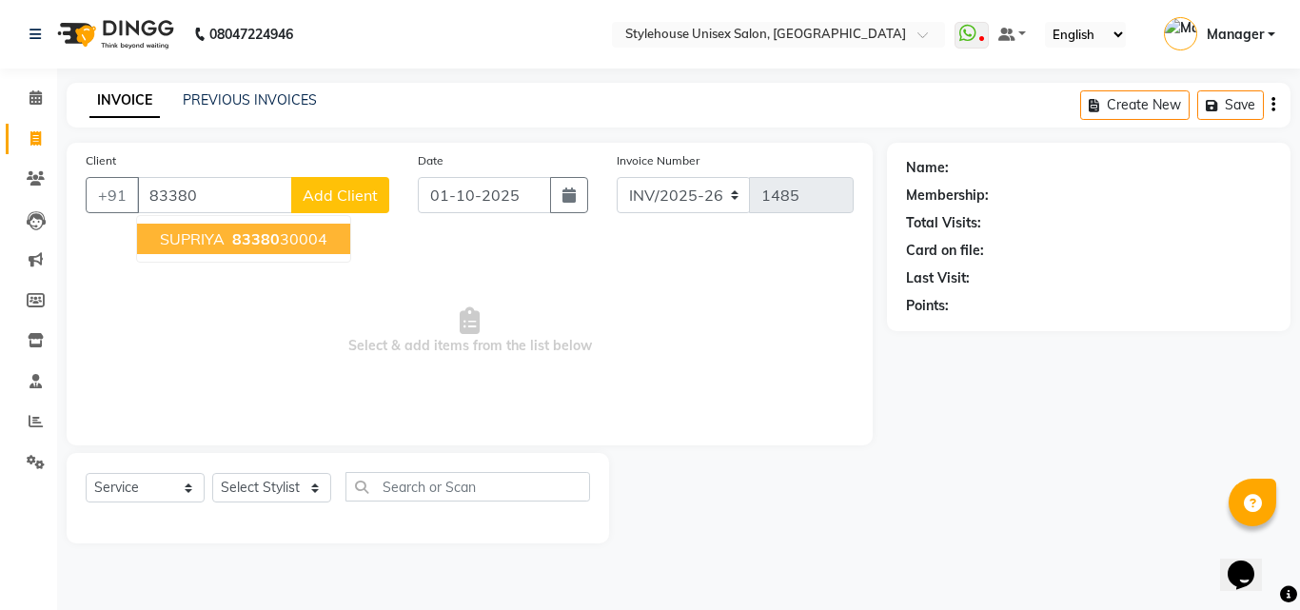
click at [213, 240] on span "SUPRIYA" at bounding box center [192, 238] width 65 height 19
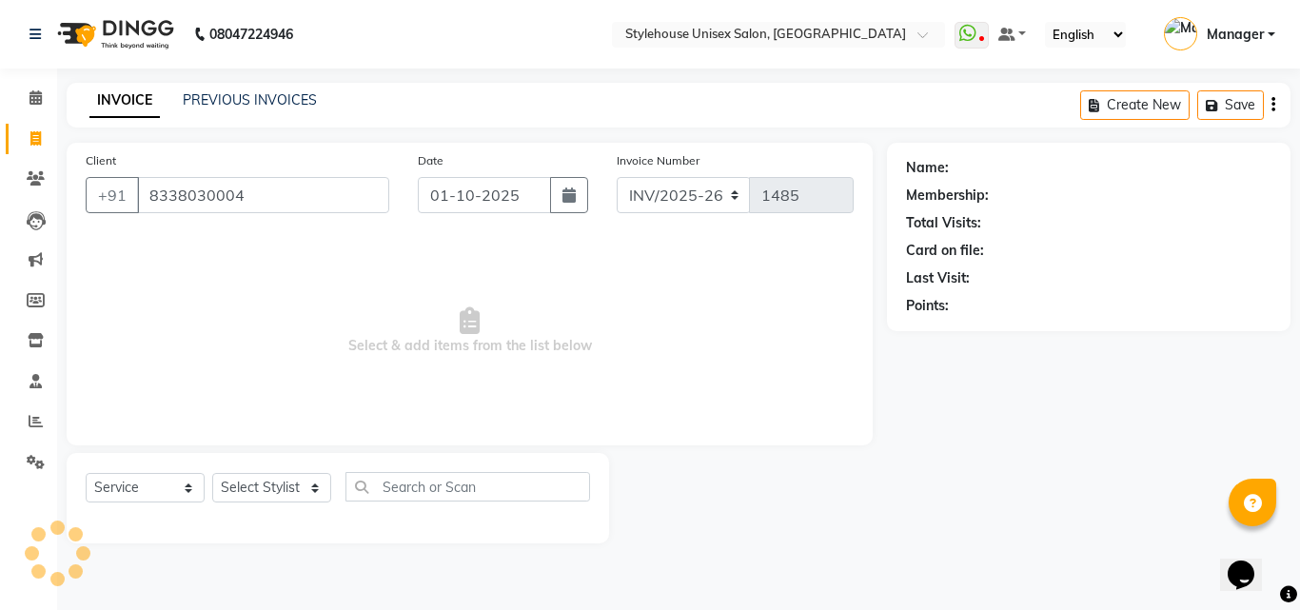
type input "8338030004"
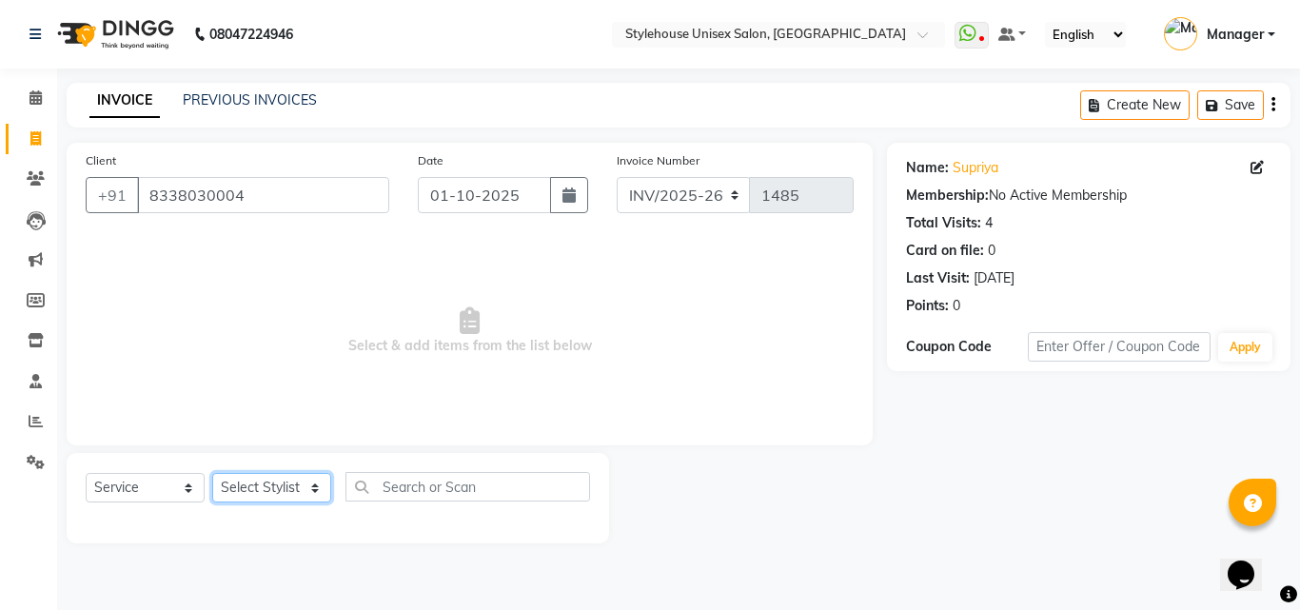
click at [259, 483] on select "Select Stylist [PERSON_NAME] BANDANA SAHOO [PERSON_NAME] LIMARANI [PERSON_NAME]…" at bounding box center [271, 488] width 119 height 30
select select "69918"
click at [212, 473] on select "Select Stylist [PERSON_NAME] BANDANA SAHOO [PERSON_NAME] LIMARANI [PERSON_NAME]…" at bounding box center [271, 488] width 119 height 30
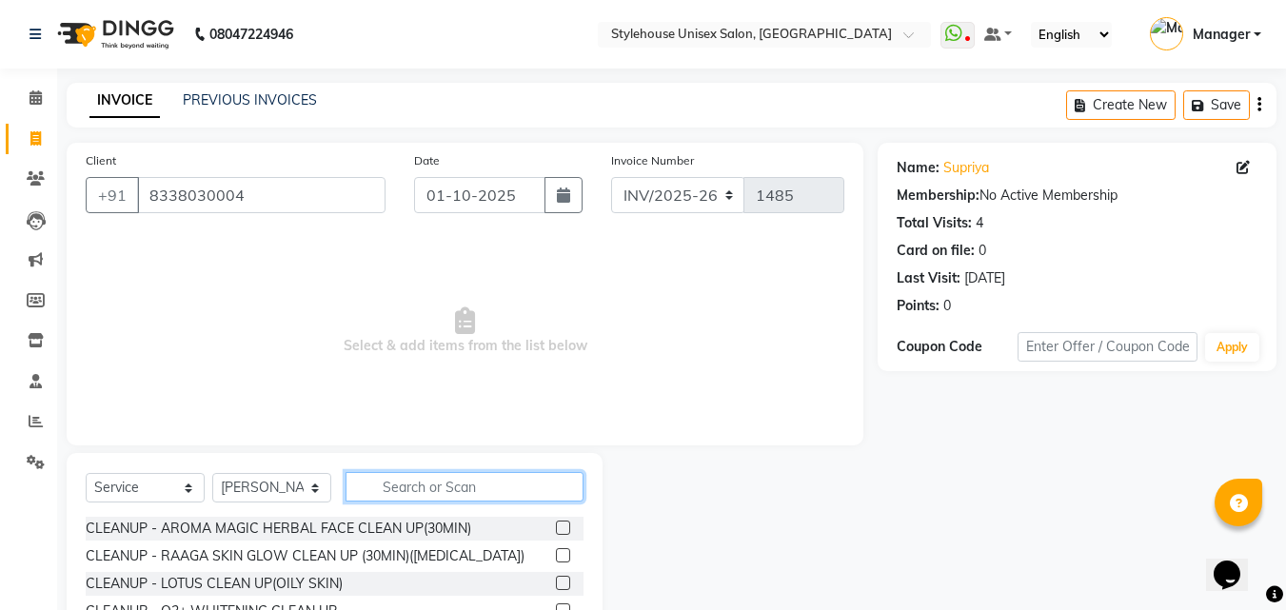
click at [394, 486] on input "text" at bounding box center [465, 487] width 238 height 30
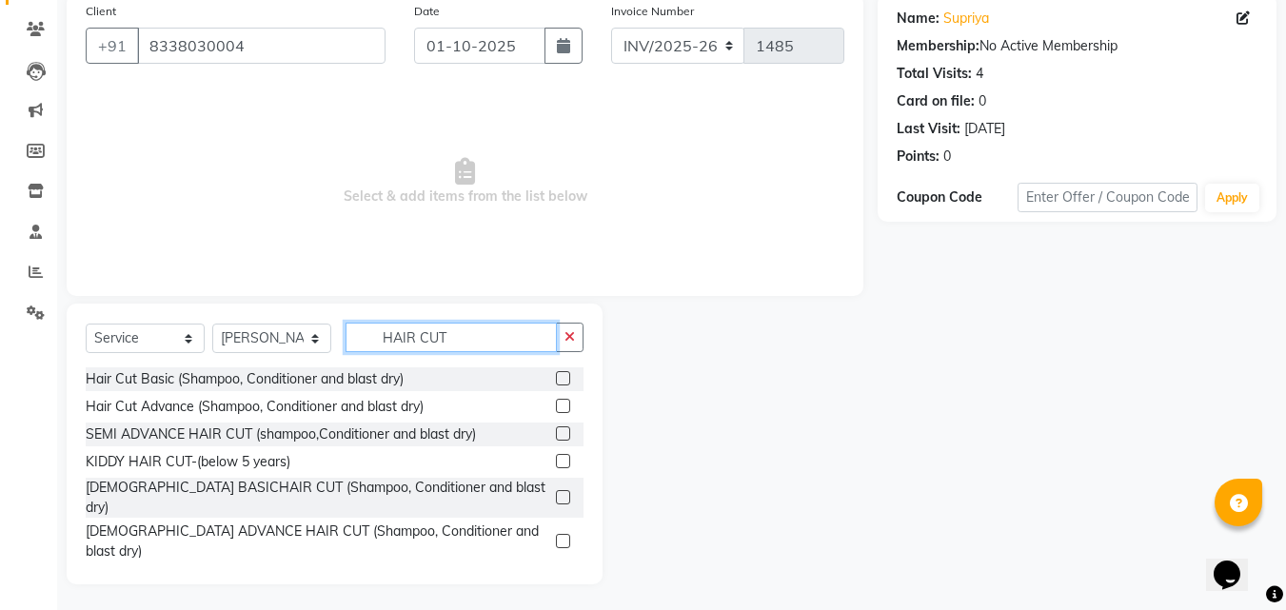
scroll to position [152, 0]
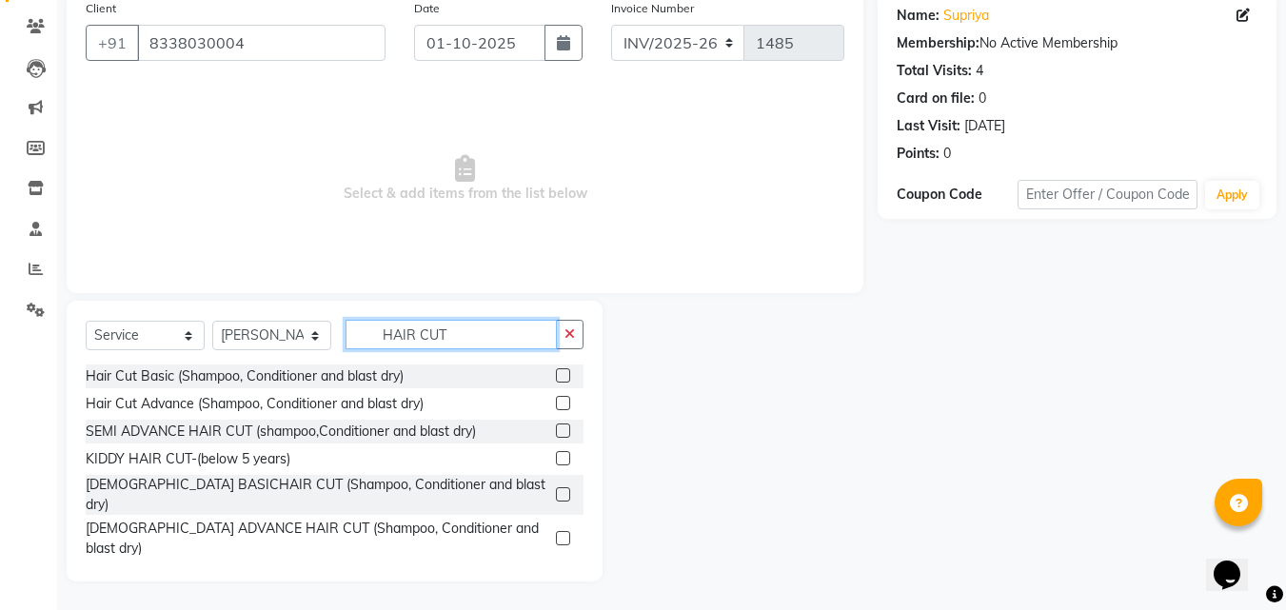
type input "HAIR CUT"
click at [556, 458] on label at bounding box center [563, 458] width 14 height 14
click at [556, 458] on input "checkbox" at bounding box center [562, 459] width 12 height 12
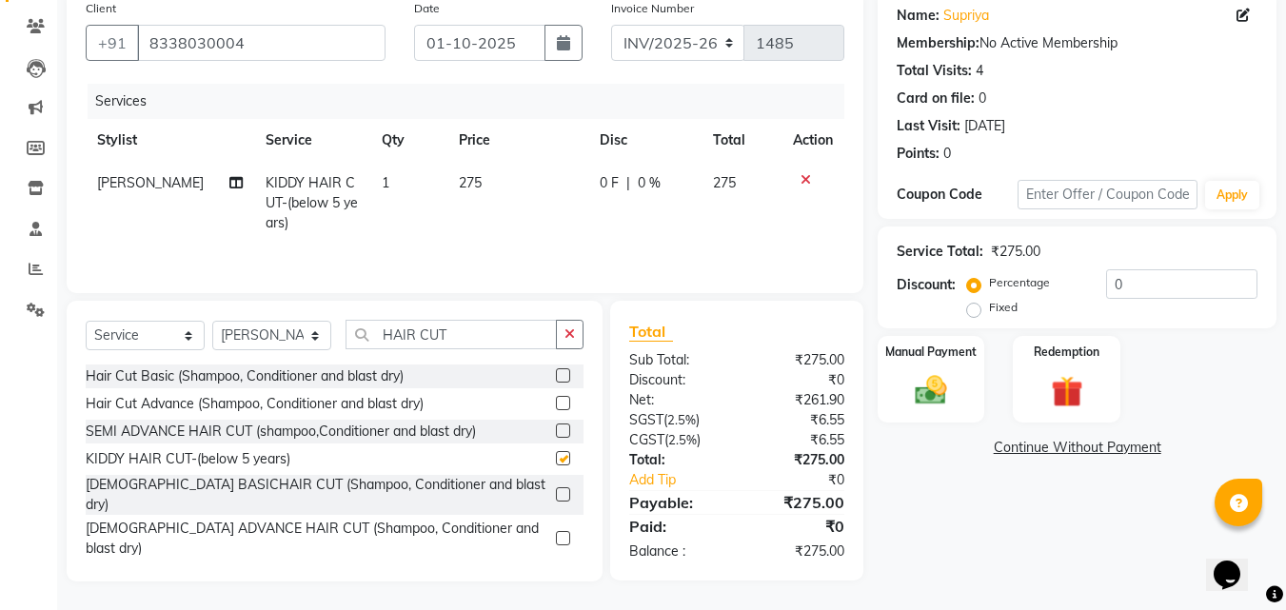
checkbox input "false"
click at [482, 178] on td "275" at bounding box center [517, 203] width 141 height 83
select select "69918"
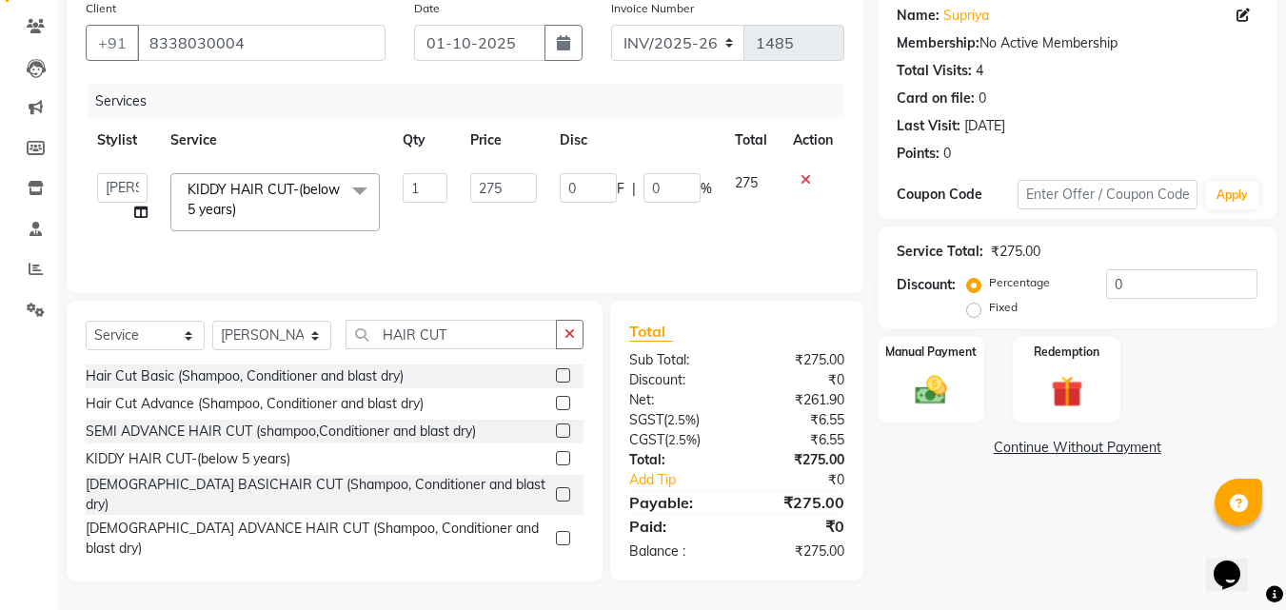
click at [482, 178] on input "275" at bounding box center [503, 188] width 66 height 30
type input "200"
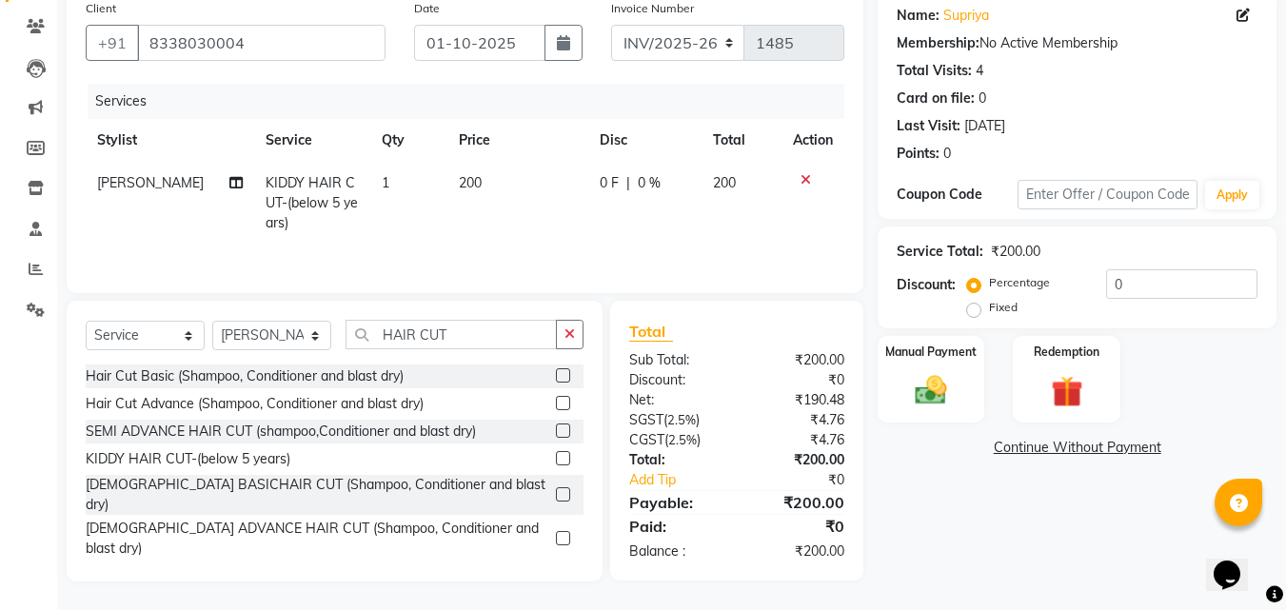
click at [930, 464] on div "Name: [PERSON_NAME] Membership: No Active Membership Total Visits: 4 Card on fi…" at bounding box center [1084, 285] width 413 height 591
click at [927, 394] on img at bounding box center [930, 390] width 53 height 38
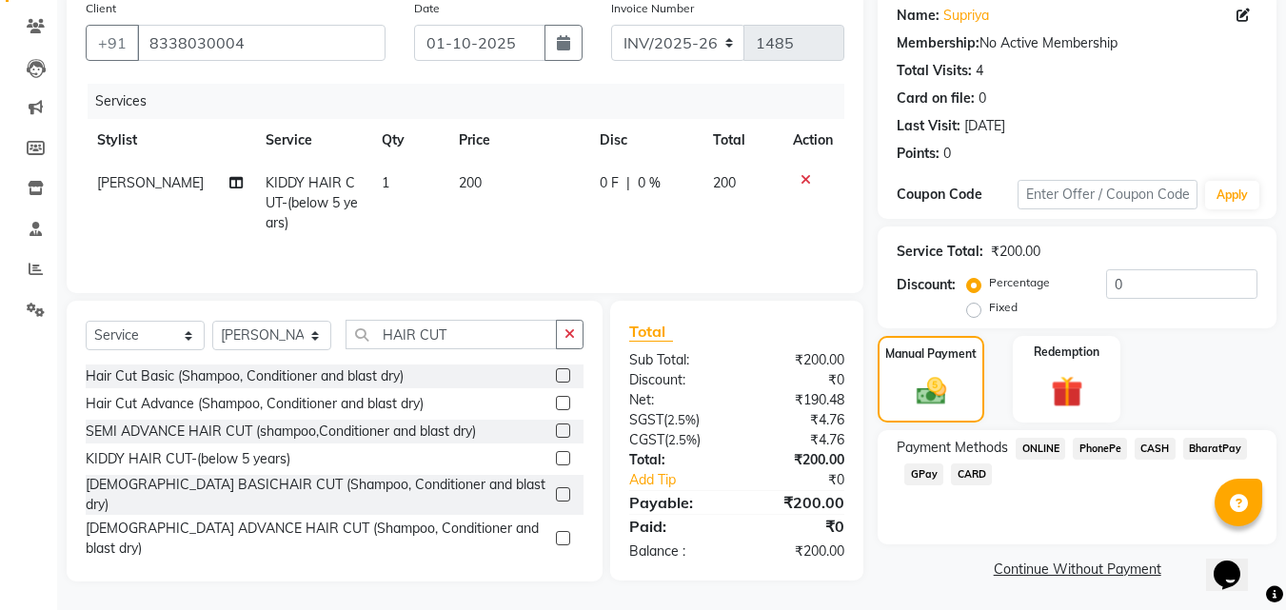
click at [1154, 449] on span "CASH" at bounding box center [1155, 449] width 41 height 22
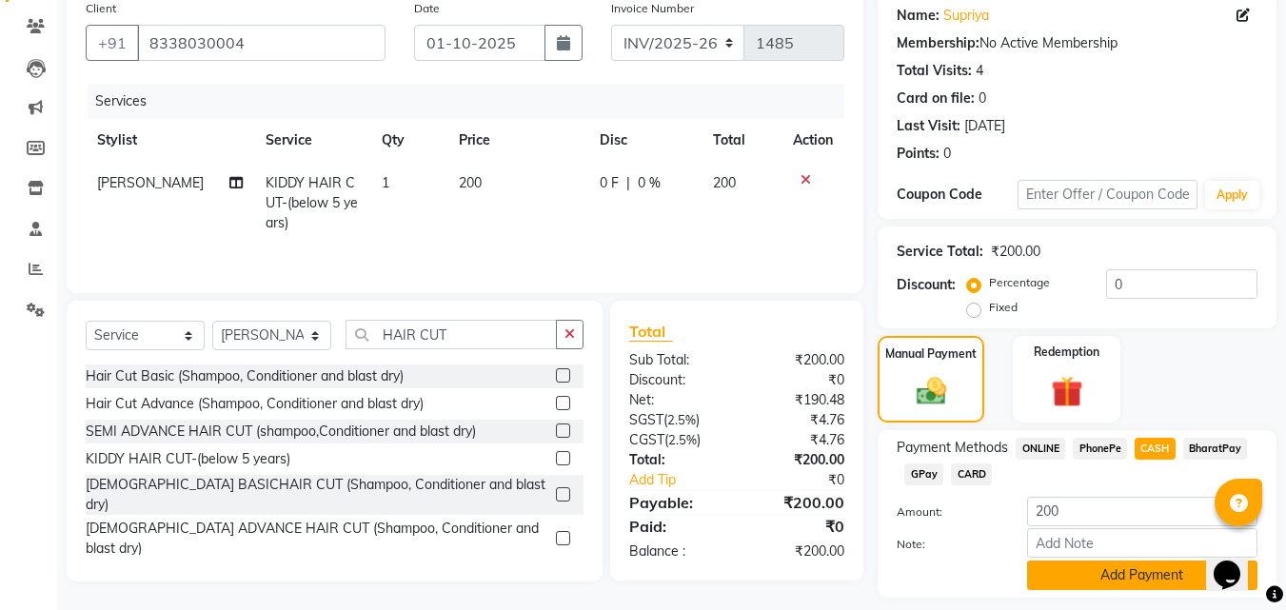
click at [1113, 572] on button "Add Payment" at bounding box center [1142, 576] width 230 height 30
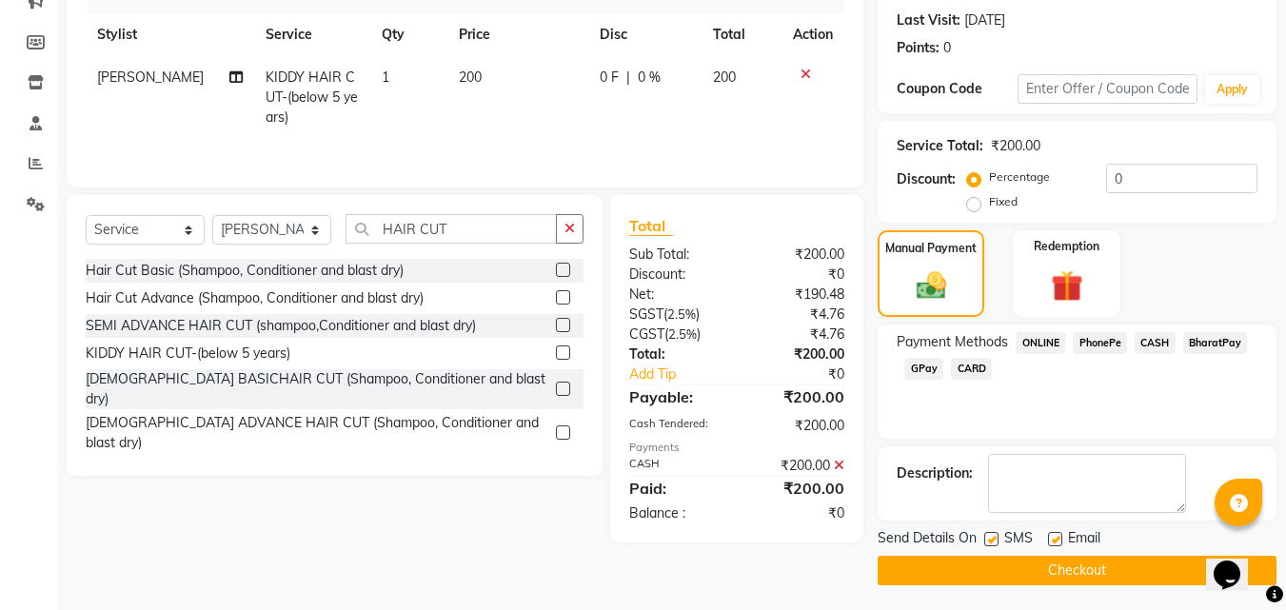
scroll to position [262, 0]
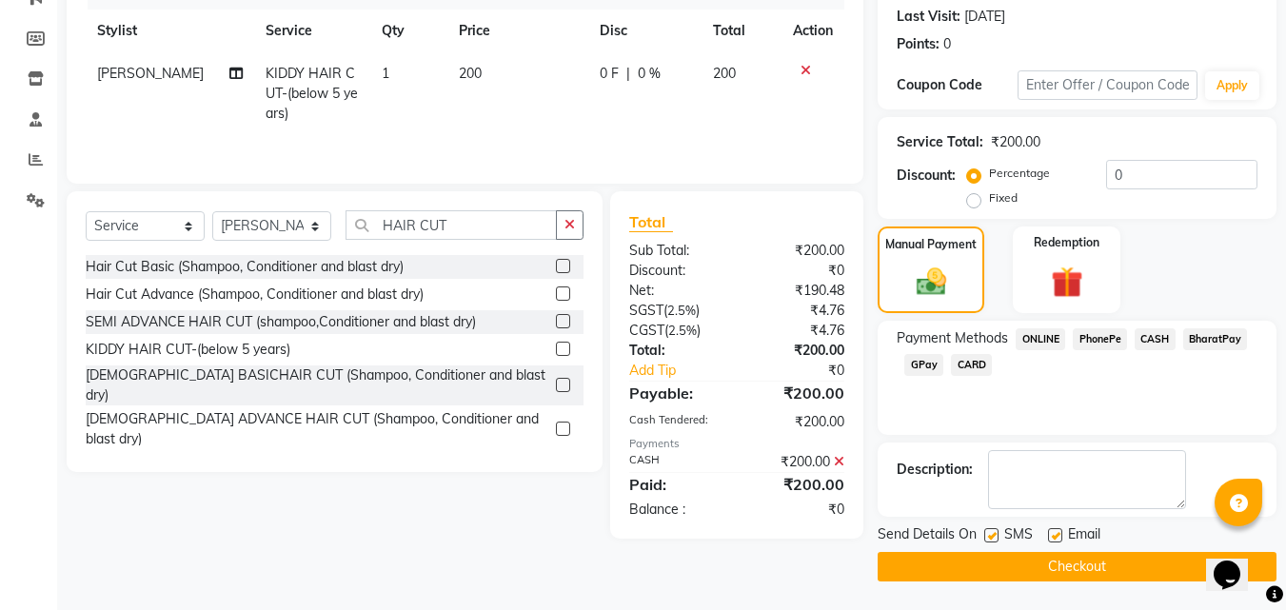
click at [1083, 567] on button "Checkout" at bounding box center [1077, 567] width 399 height 30
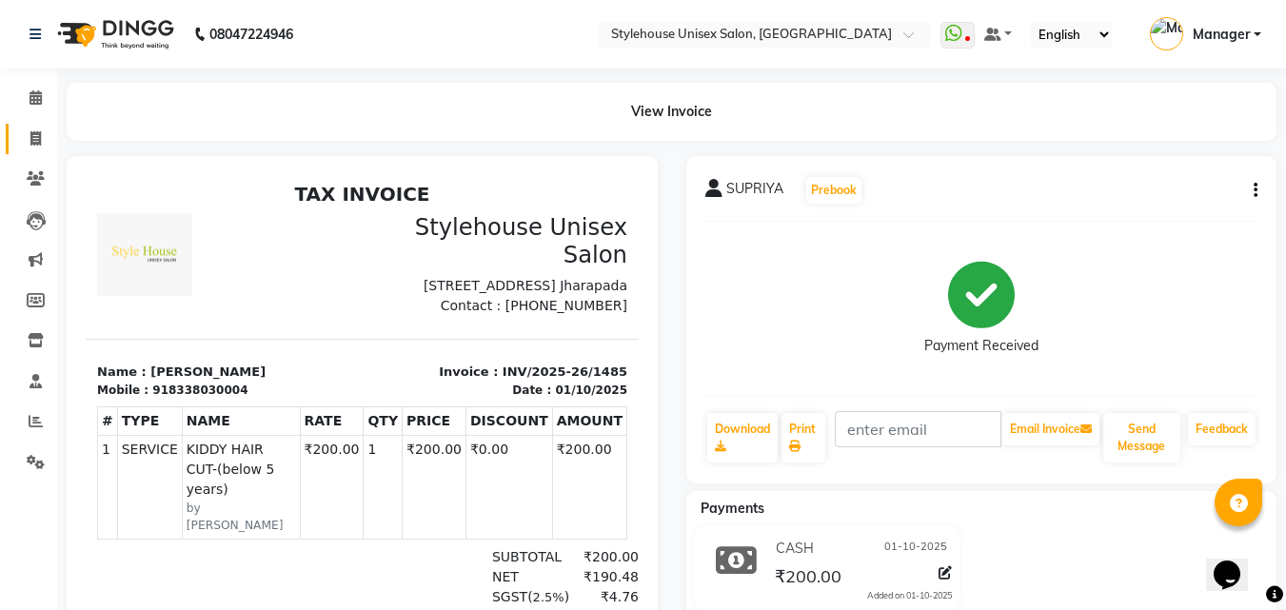
click at [42, 124] on link "Invoice" at bounding box center [29, 139] width 46 height 31
select select "service"
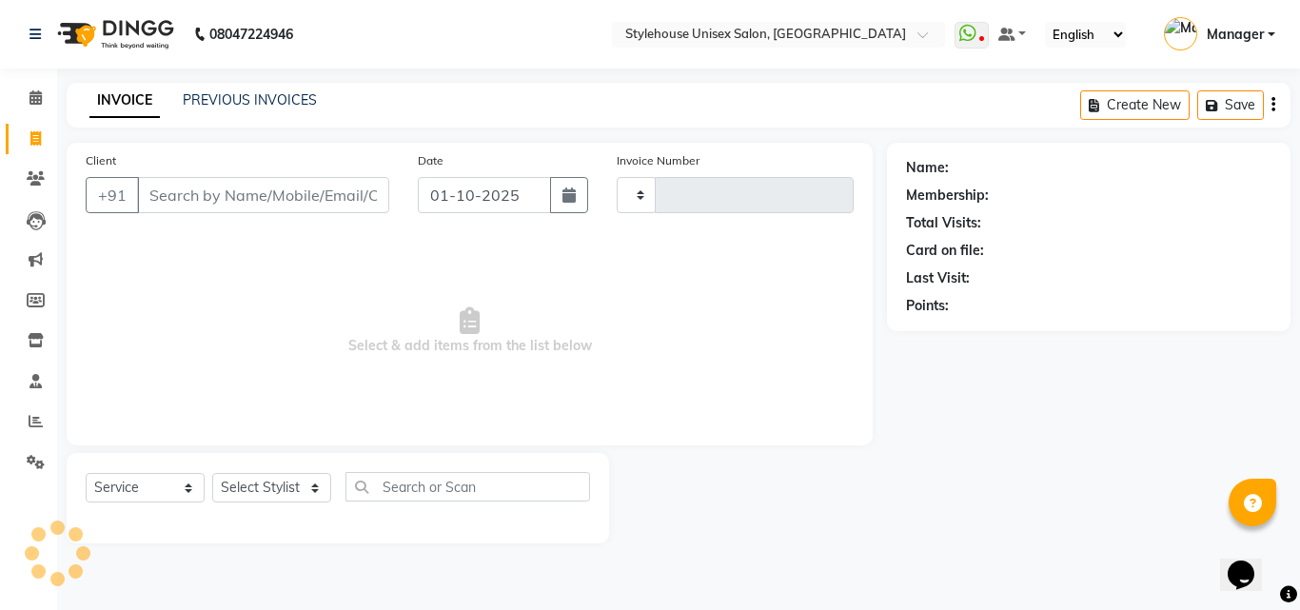
type input "1486"
select select "7906"
click at [216, 95] on link "PREVIOUS INVOICES" at bounding box center [250, 99] width 134 height 17
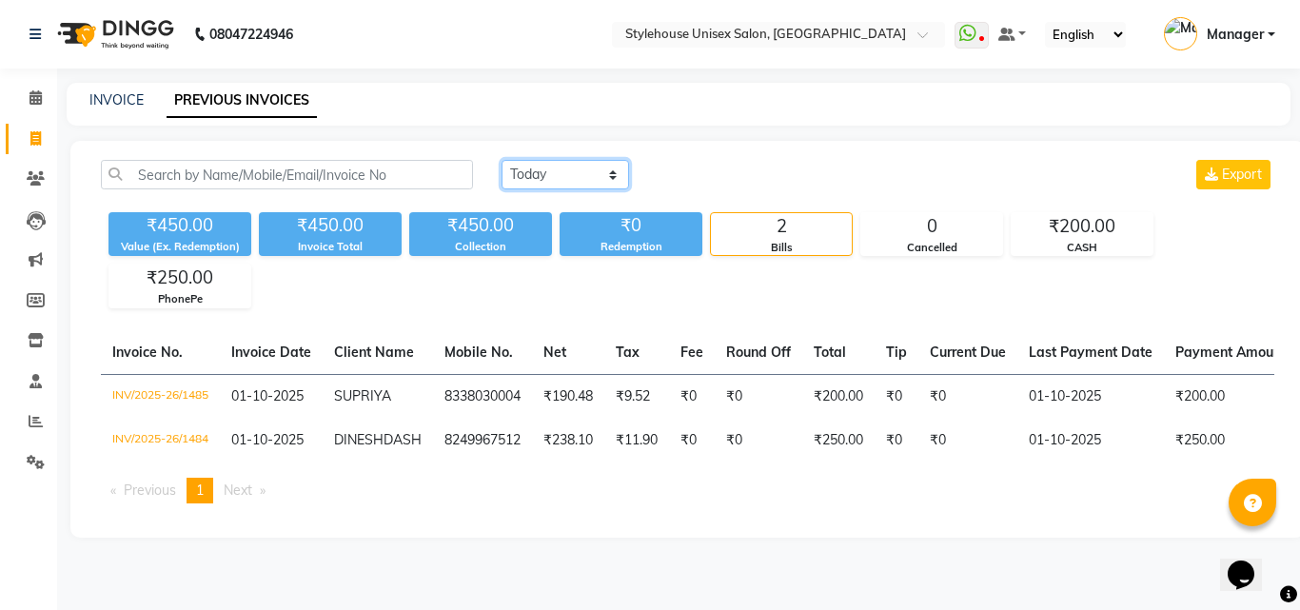
click at [549, 170] on select "[DATE] [DATE] Custom Range" at bounding box center [566, 175] width 128 height 30
click at [502, 160] on select "[DATE] [DATE] Custom Range" at bounding box center [566, 175] width 128 height 30
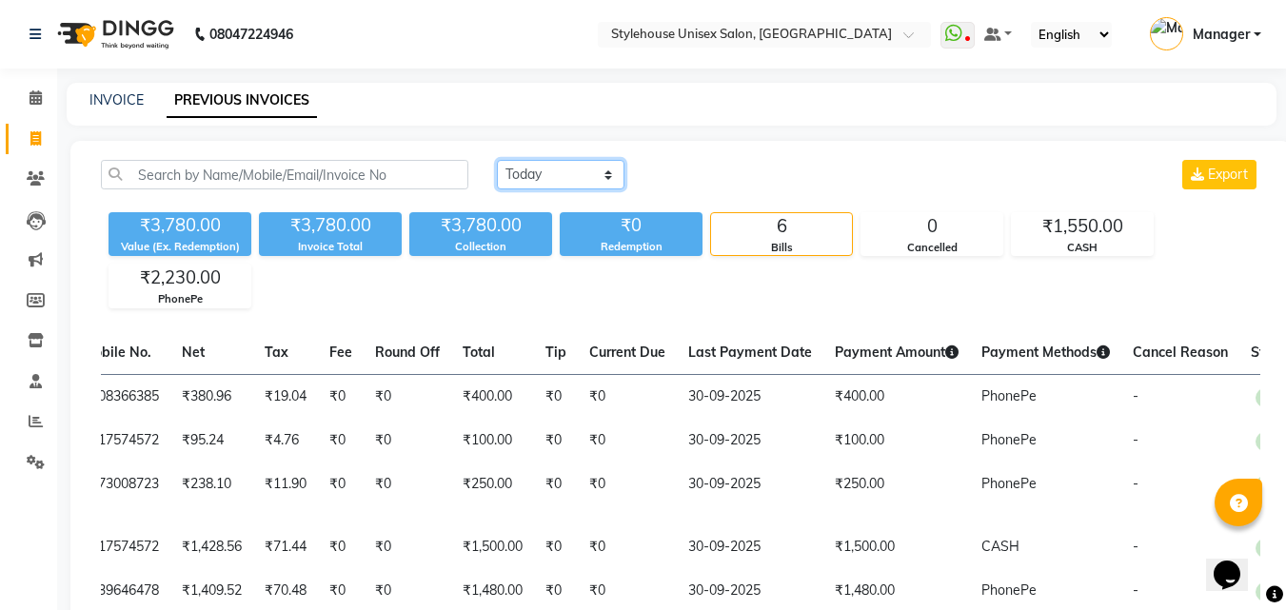
click at [509, 170] on select "[DATE] [DATE] Custom Range" at bounding box center [561, 175] width 128 height 30
select select "range"
click at [497, 160] on select "[DATE] [DATE] Custom Range" at bounding box center [561, 175] width 128 height 30
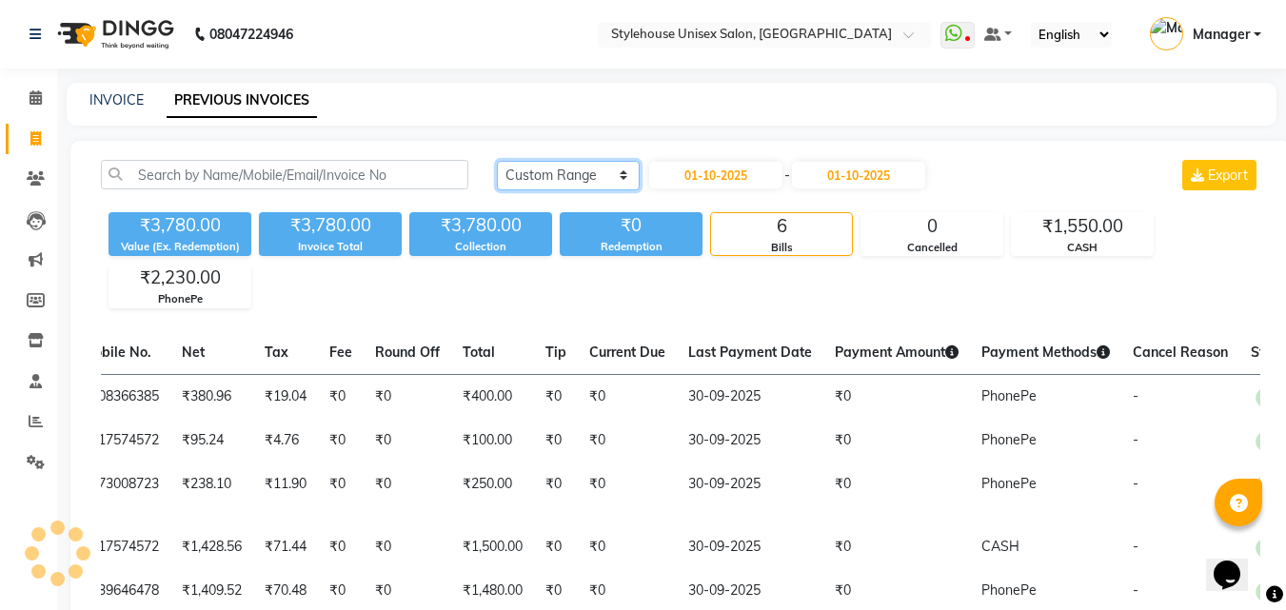
scroll to position [0, 373]
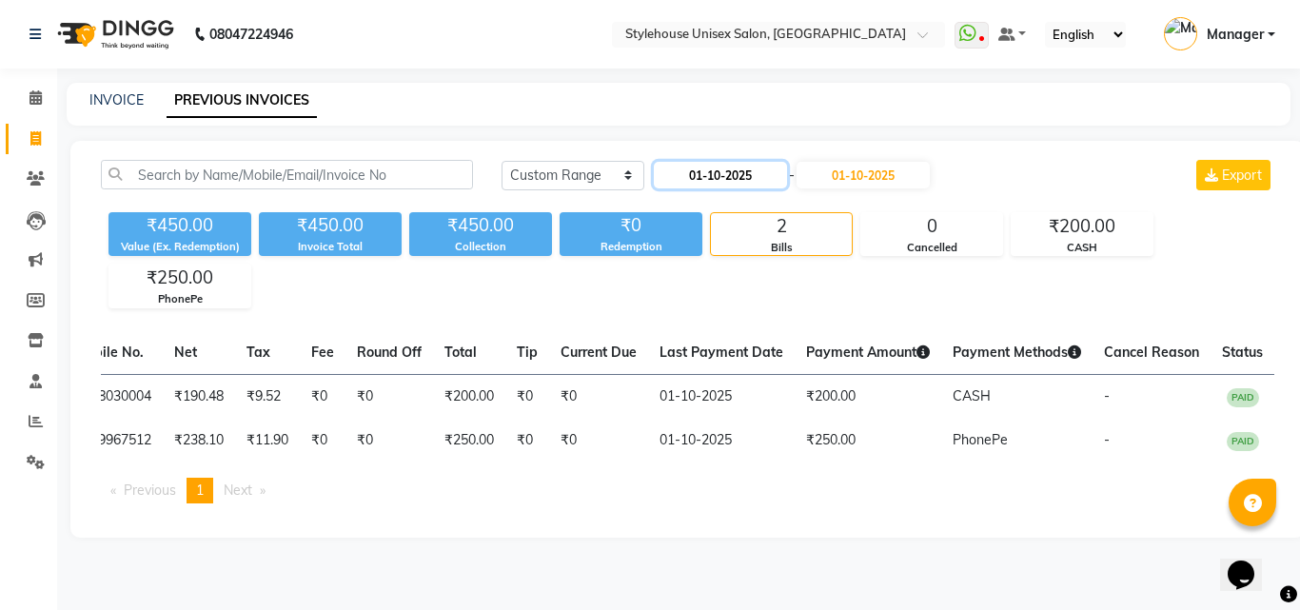
click at [727, 179] on input "01-10-2025" at bounding box center [720, 175] width 133 height 27
select select "10"
select select "2025"
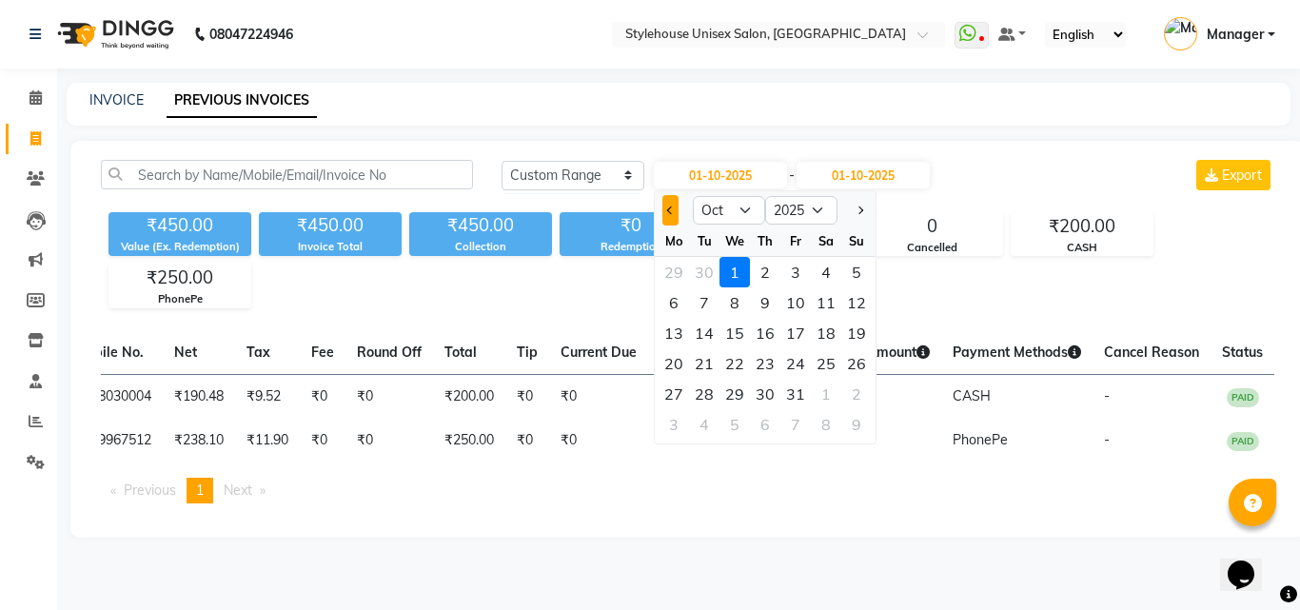
click at [665, 213] on button "Previous month" at bounding box center [671, 210] width 16 height 30
select select "9"
click at [676, 272] on div "1" at bounding box center [674, 272] width 30 height 30
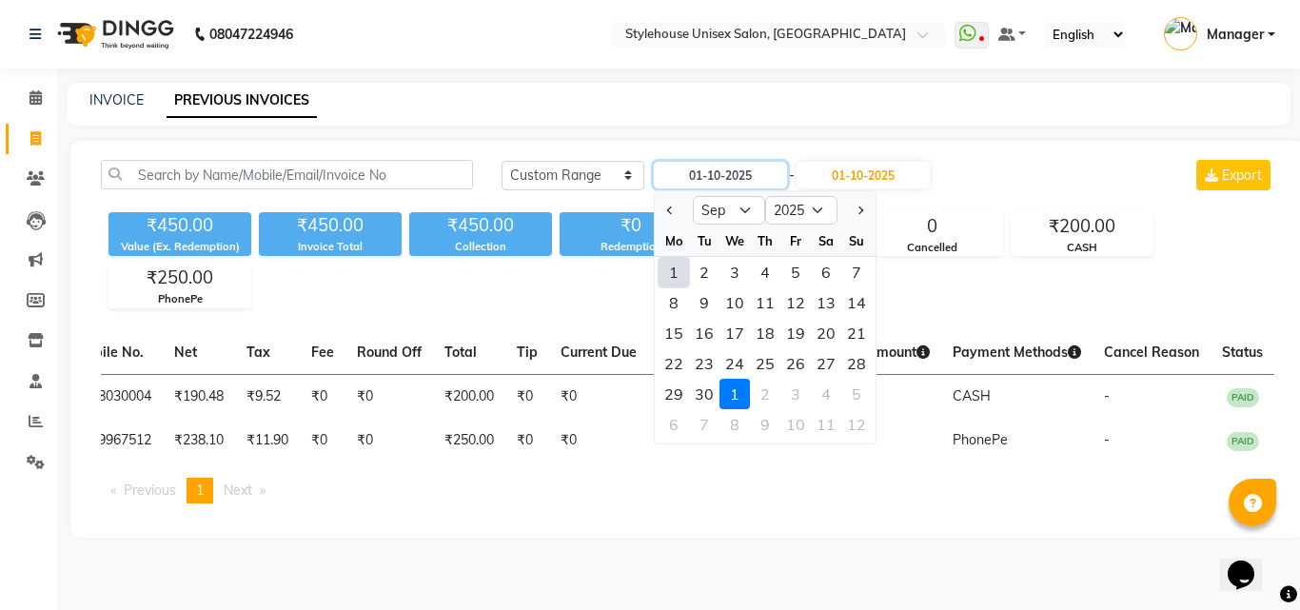
type input "01-09-2025"
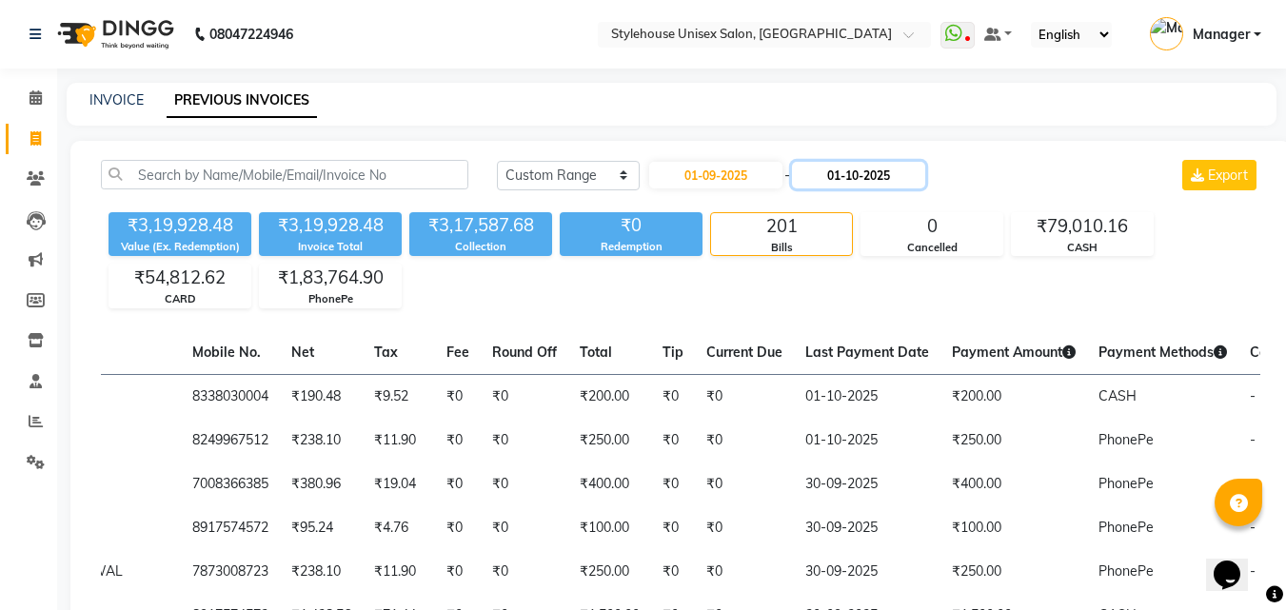
click at [838, 178] on input "01-10-2025" at bounding box center [858, 175] width 133 height 27
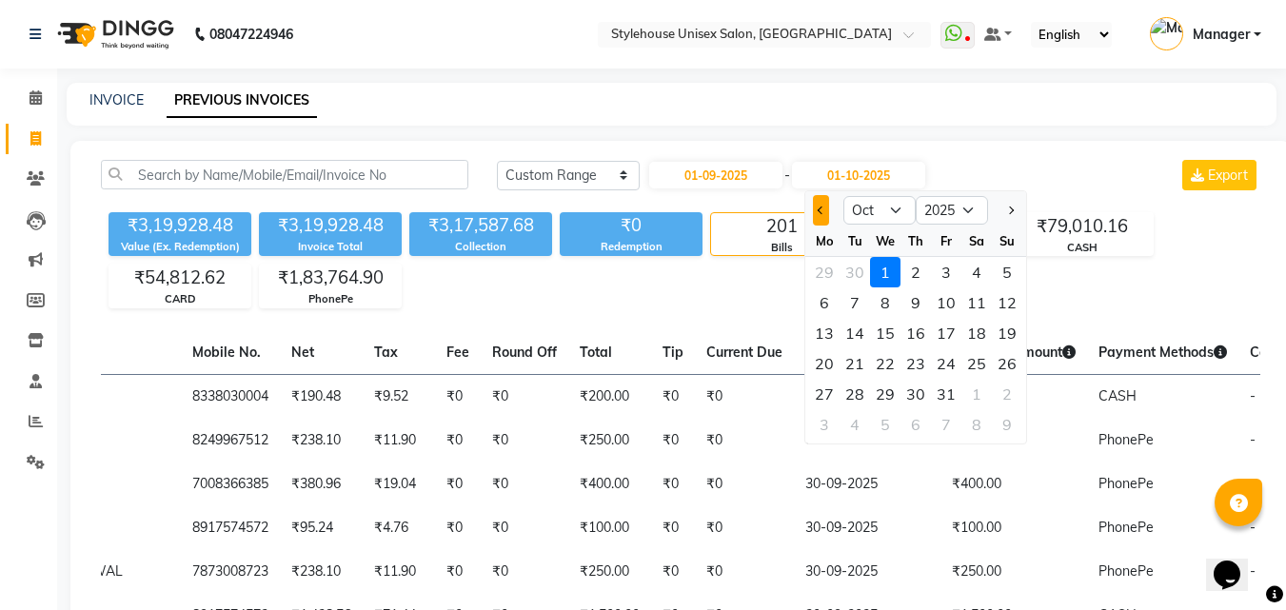
click at [818, 209] on span "Previous month" at bounding box center [822, 211] width 8 height 8
select select "9"
click at [856, 396] on div "30" at bounding box center [855, 394] width 30 height 30
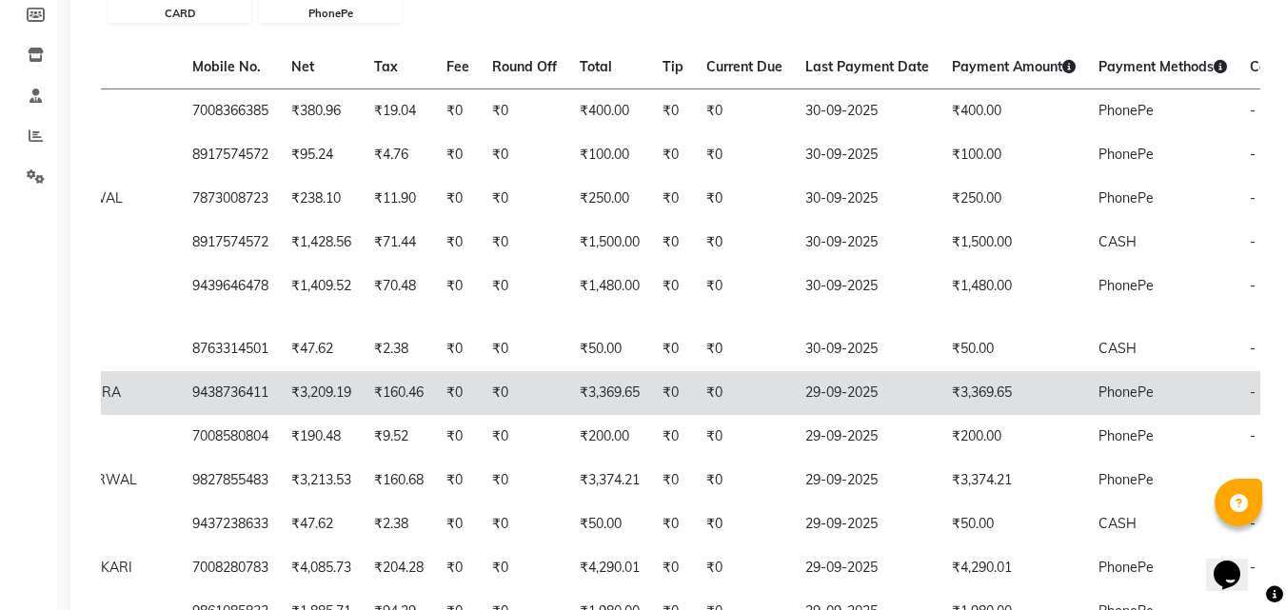
scroll to position [0, 0]
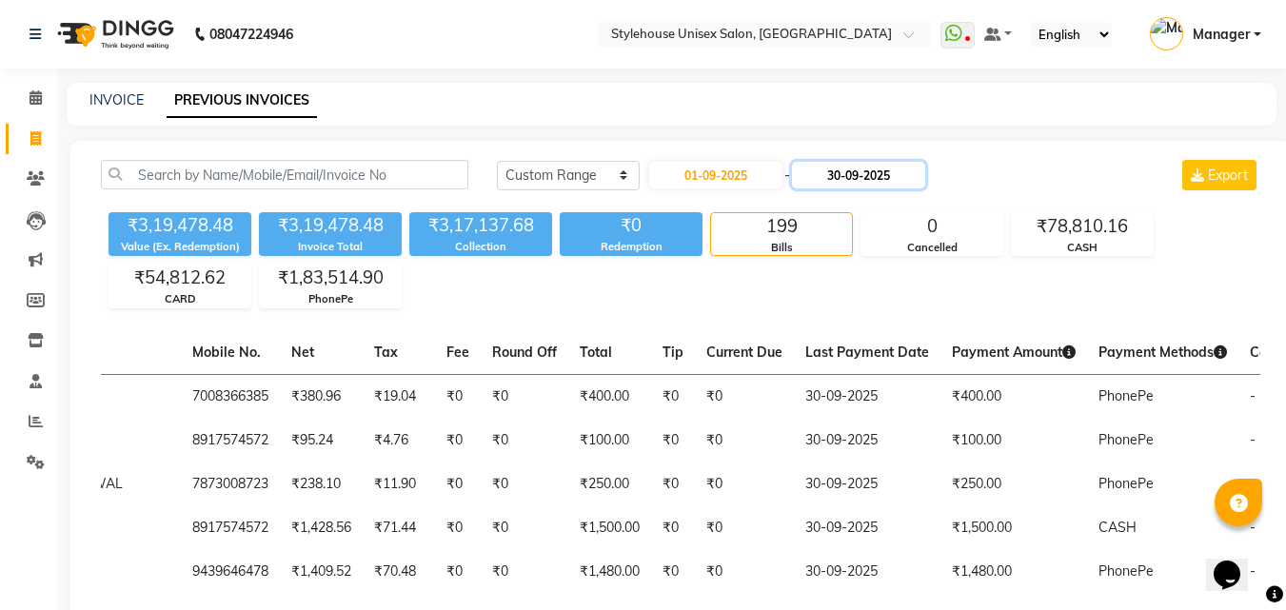
click at [850, 174] on input "30-09-2025" at bounding box center [858, 175] width 133 height 27
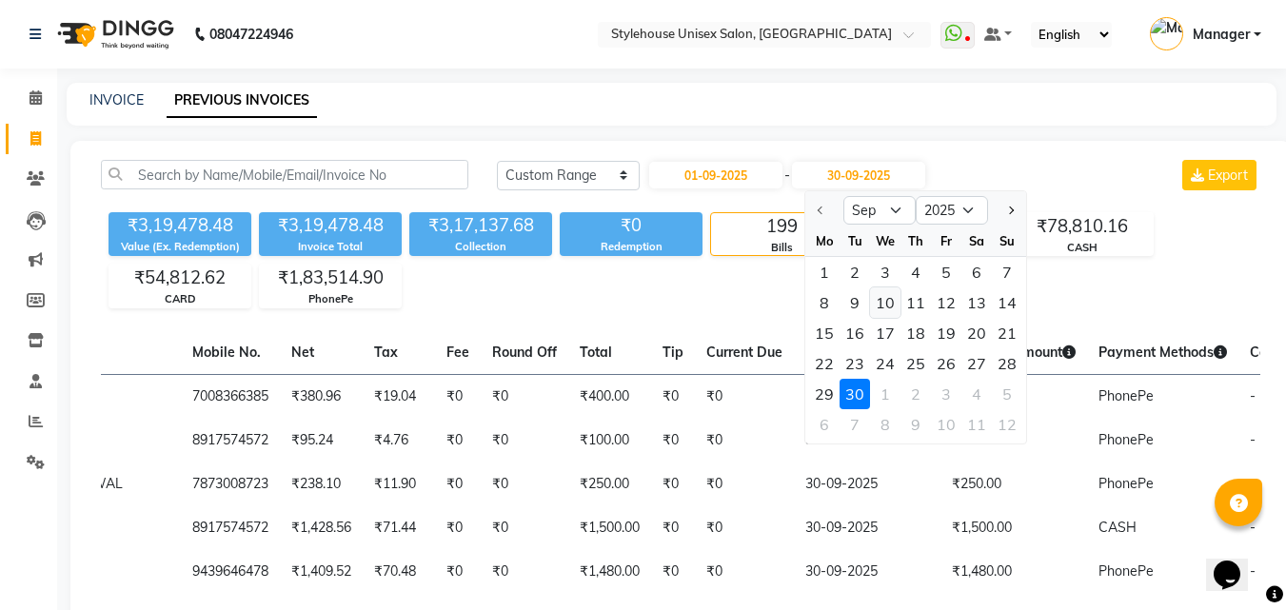
click at [889, 307] on div "10" at bounding box center [885, 303] width 30 height 30
type input "10-09-2025"
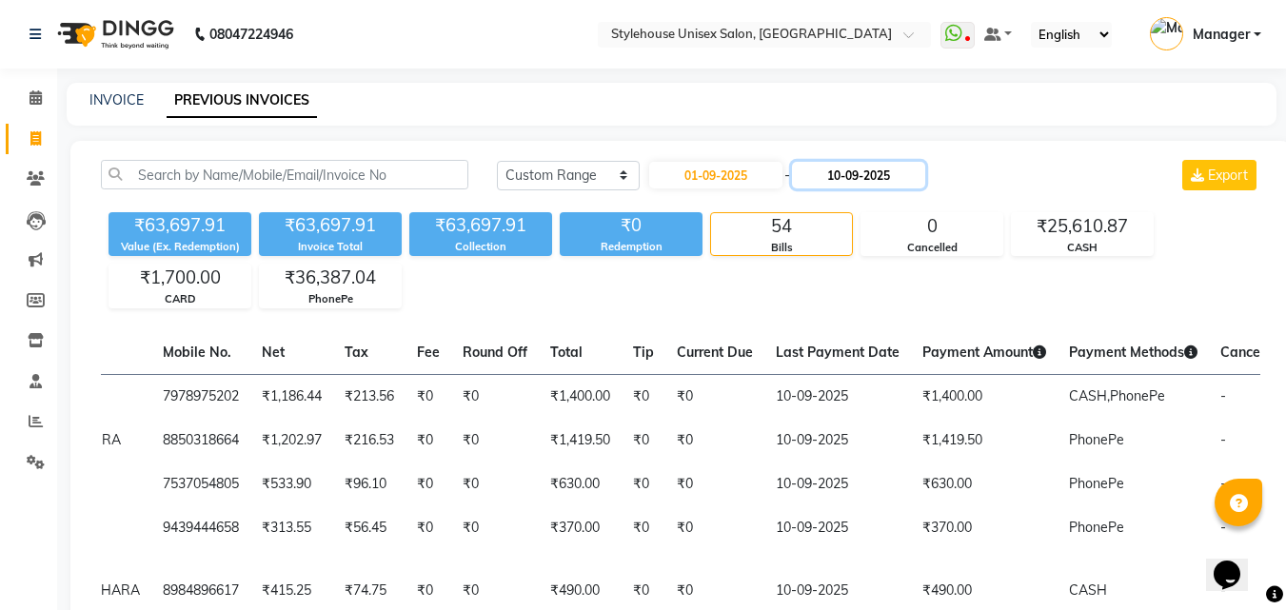
click at [871, 173] on input "10-09-2025" at bounding box center [858, 175] width 133 height 27
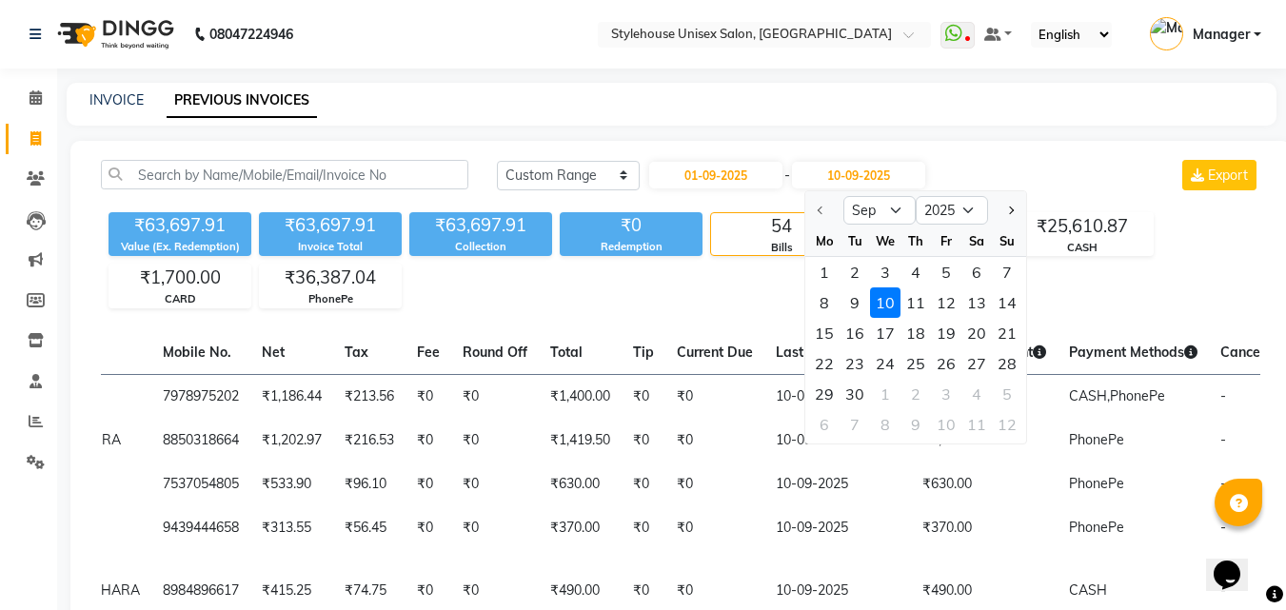
click at [883, 299] on div "10" at bounding box center [885, 303] width 30 height 30
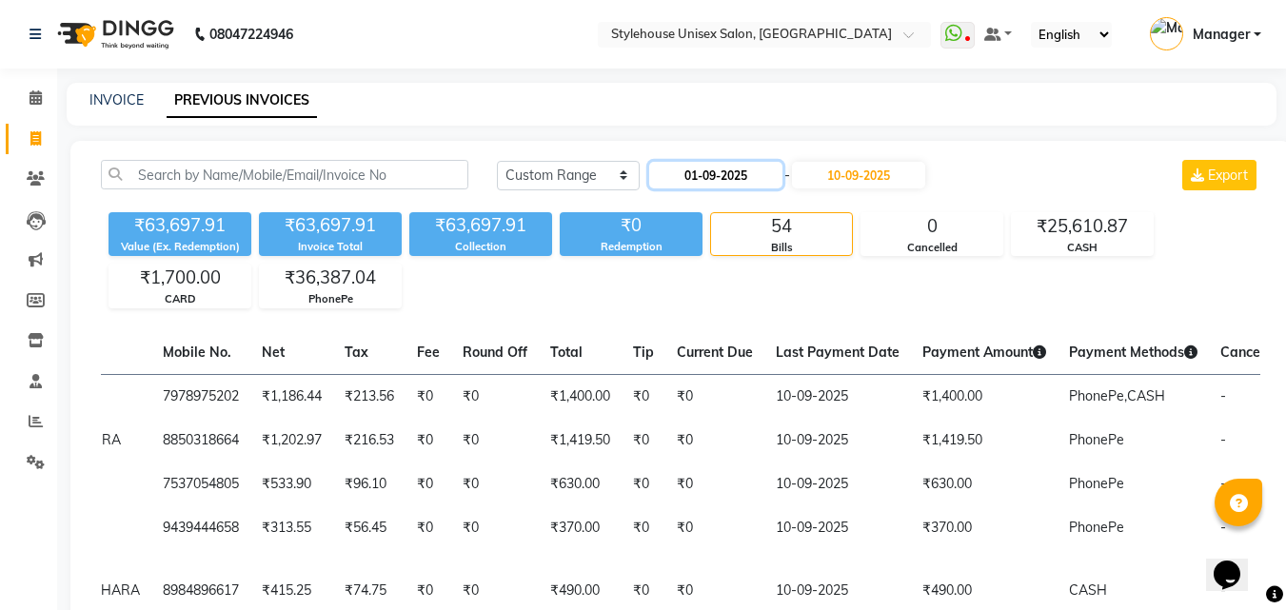
click at [733, 177] on input "01-09-2025" at bounding box center [715, 175] width 133 height 27
select select "9"
select select "2025"
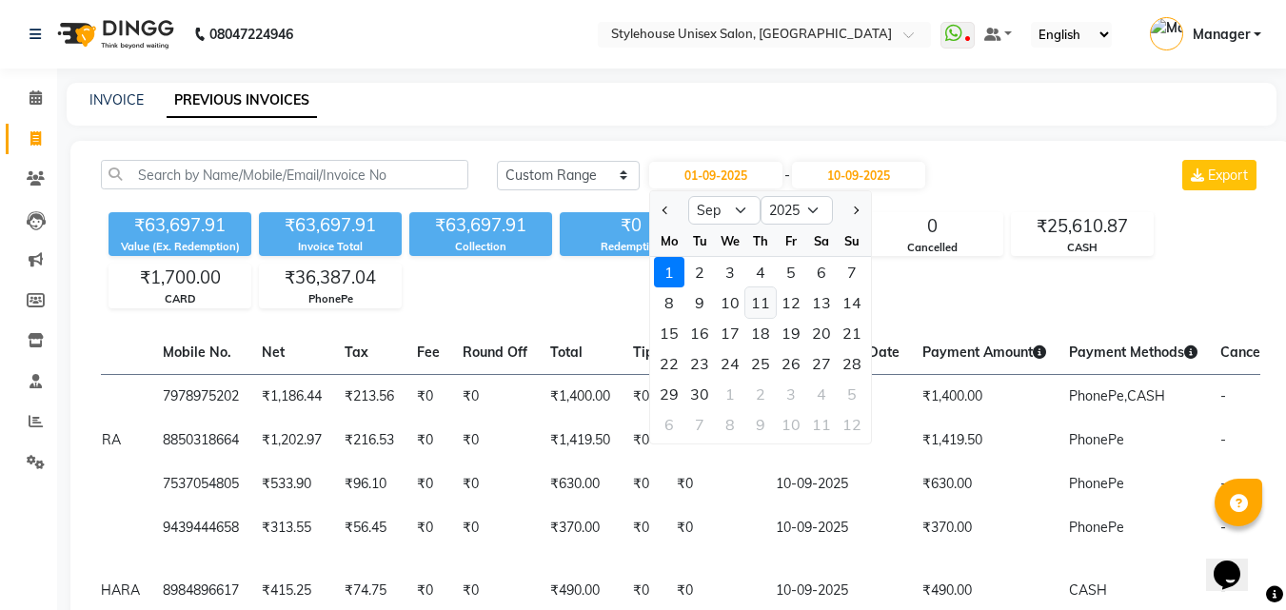
click at [757, 302] on div "11" at bounding box center [760, 303] width 30 height 30
type input "[DATE]"
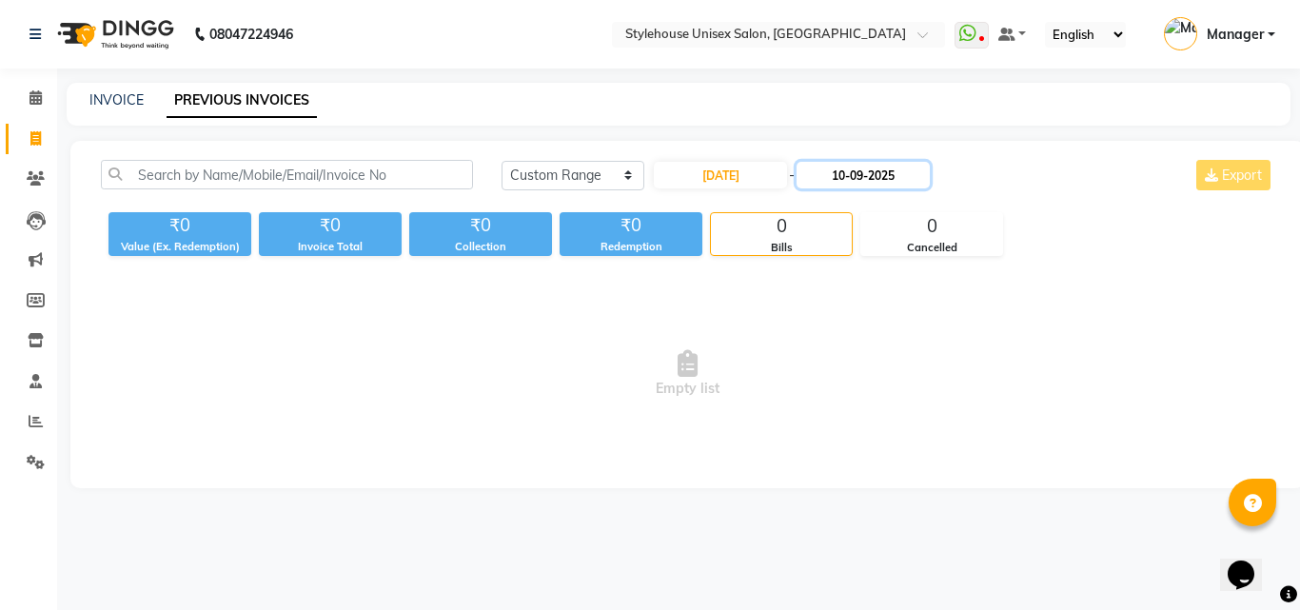
click at [878, 170] on input "10-09-2025" at bounding box center [863, 175] width 133 height 27
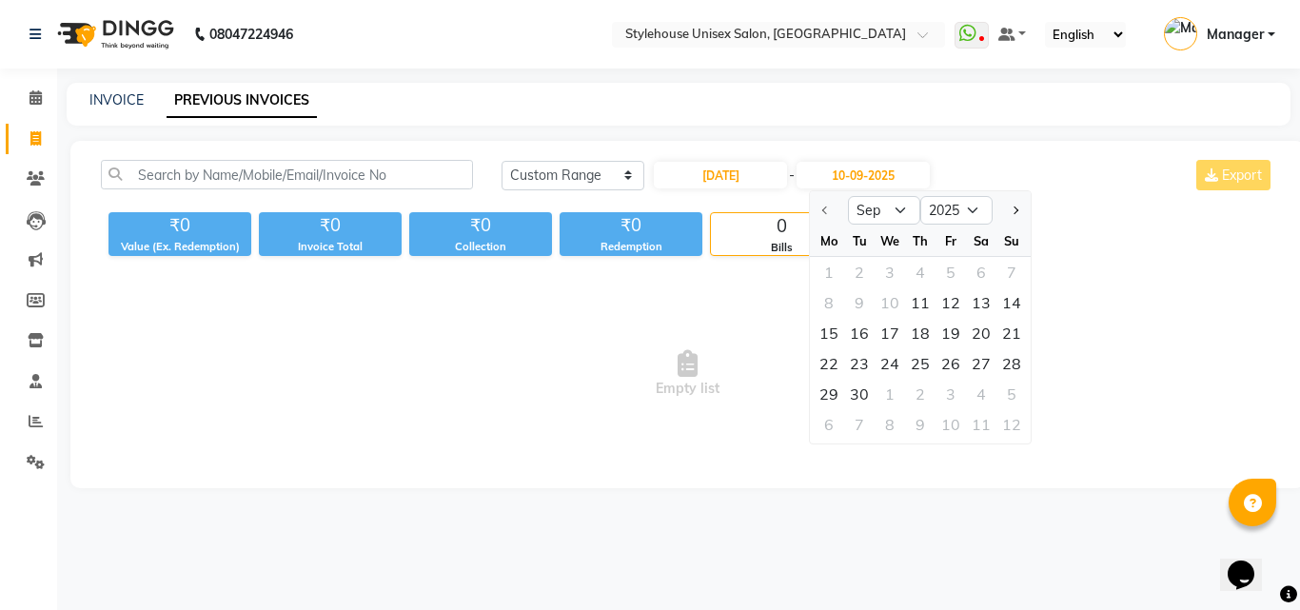
click at [820, 212] on div at bounding box center [829, 210] width 38 height 30
click at [982, 334] on div "20" at bounding box center [981, 333] width 30 height 30
type input "20-09-2025"
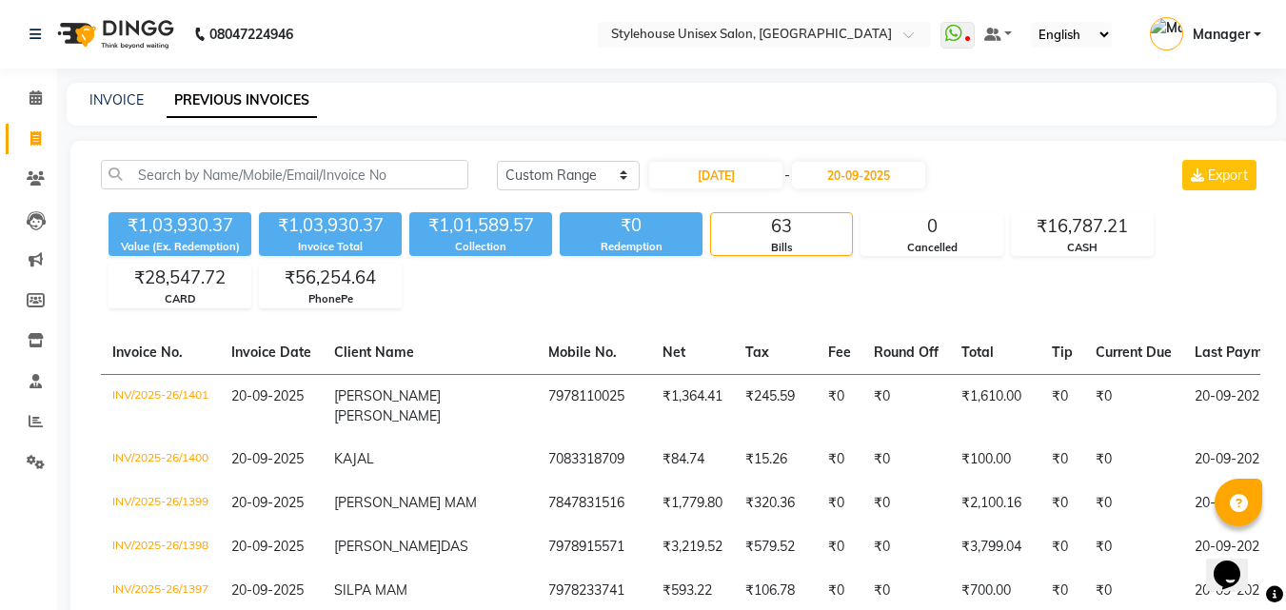
click at [469, 242] on div "Collection" at bounding box center [480, 247] width 143 height 16
click at [733, 179] on input "[DATE]" at bounding box center [715, 175] width 133 height 27
select select "9"
select select "2025"
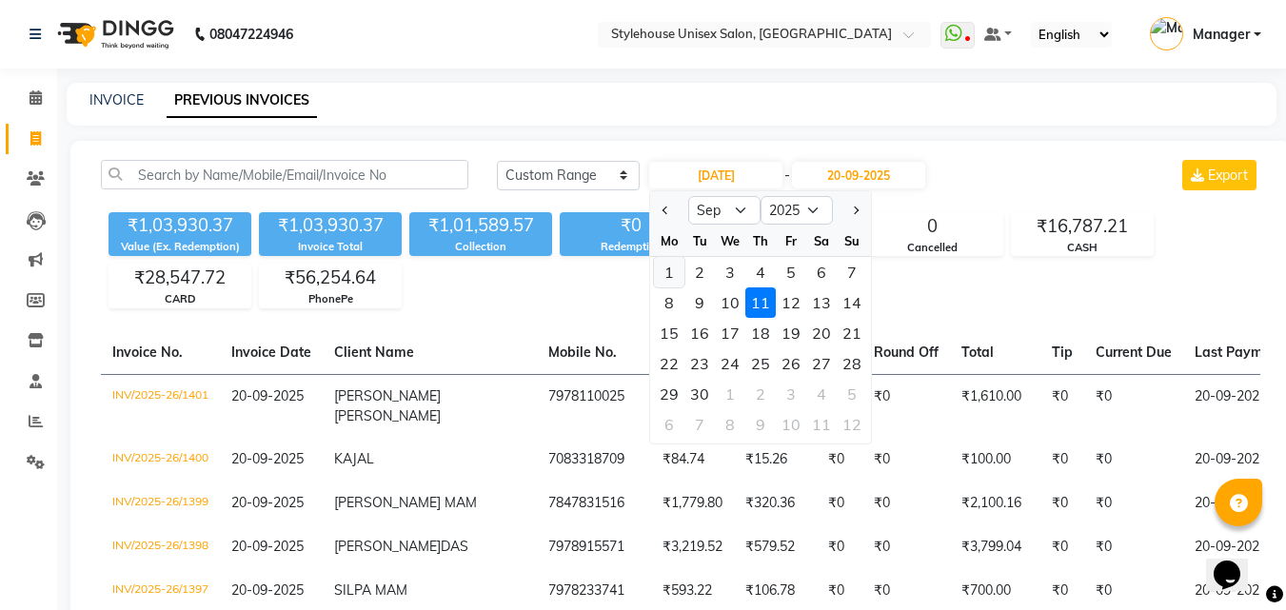
click at [663, 274] on div "1" at bounding box center [669, 272] width 30 height 30
type input "01-09-2025"
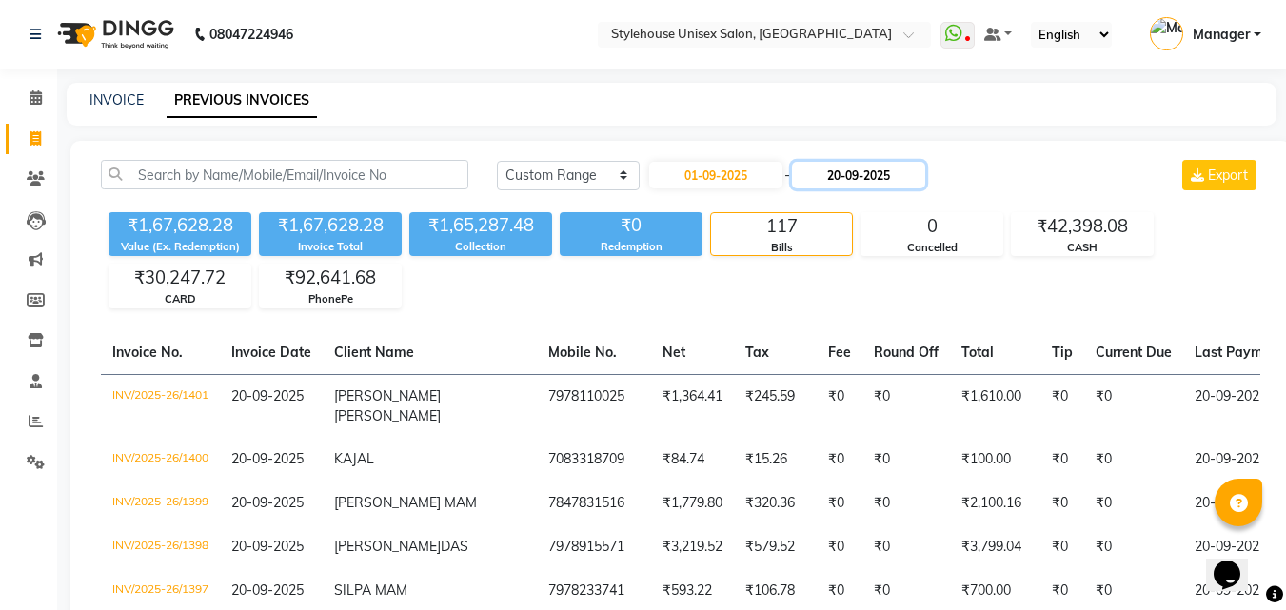
click at [843, 169] on input "20-09-2025" at bounding box center [858, 175] width 133 height 27
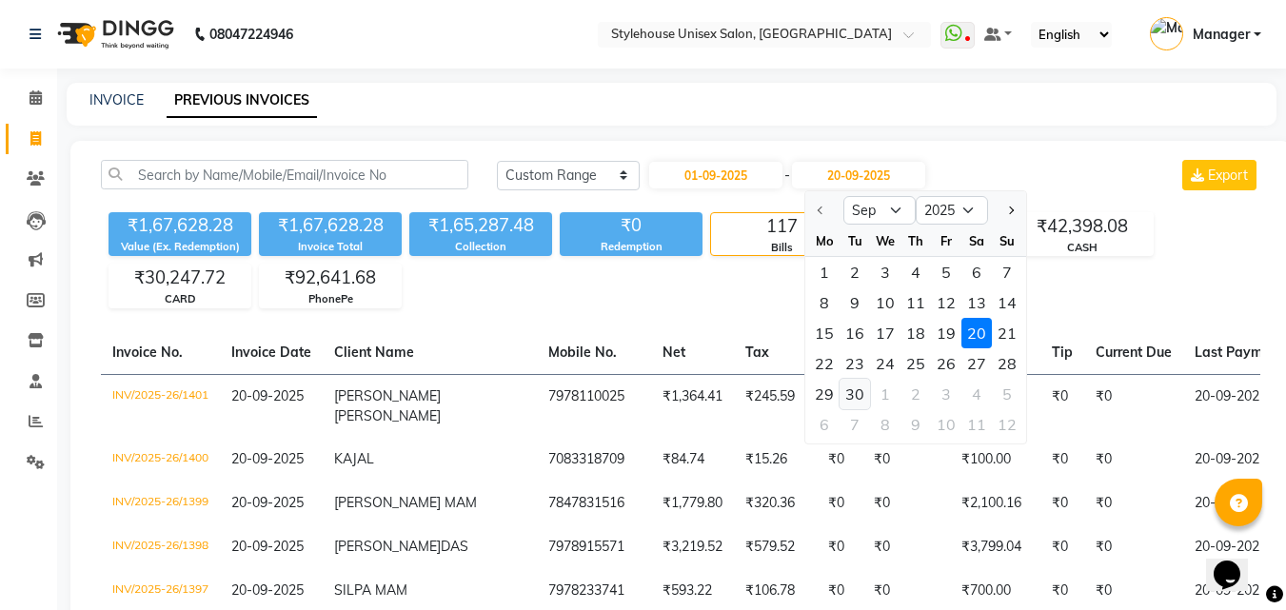
click at [862, 396] on div "30" at bounding box center [855, 394] width 30 height 30
type input "30-09-2025"
